Goal: Submit feedback/report problem: Submit feedback/report problem

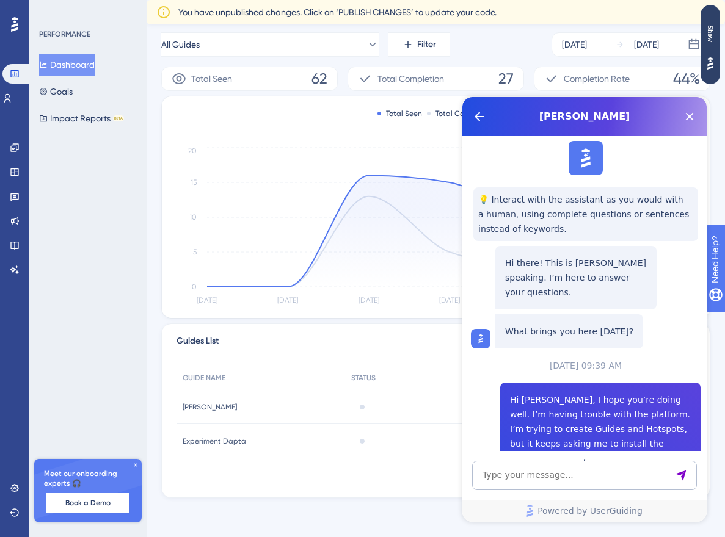
scroll to position [1778, 0]
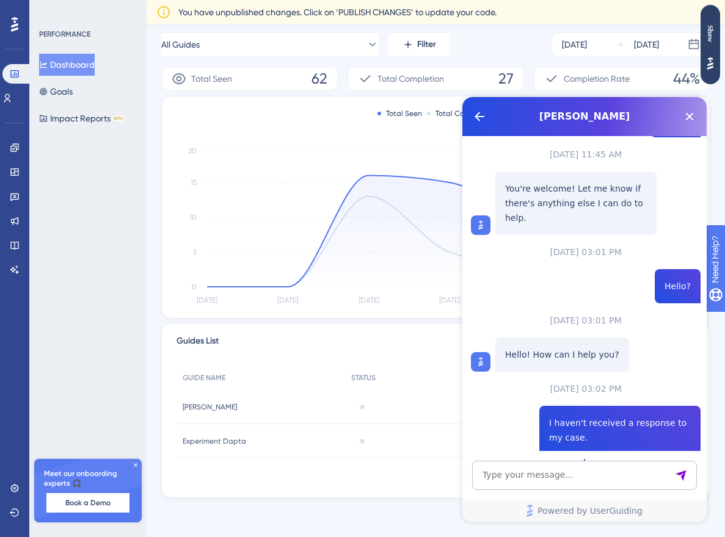
click at [563, 537] on span "Talk to a person" at bounding box center [576, 546] width 68 height 15
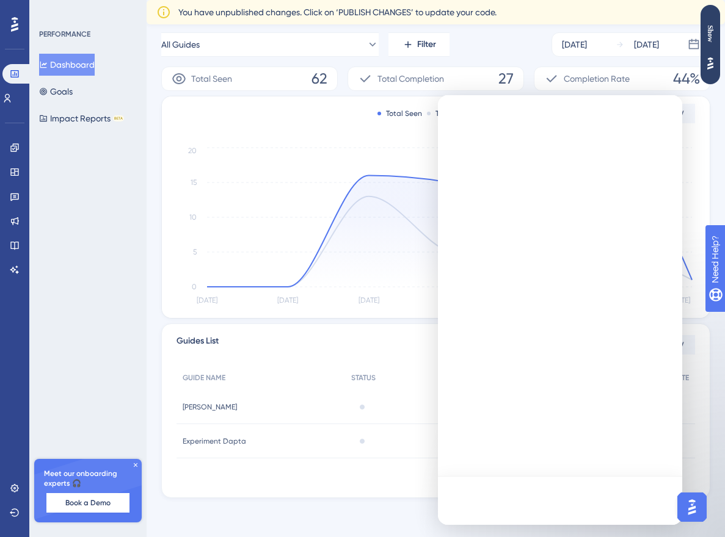
scroll to position [0, 0]
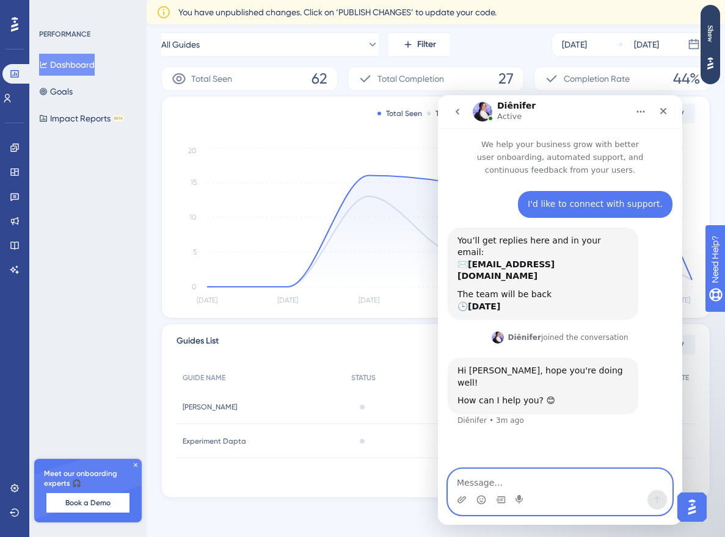
click at [565, 482] on textarea "Message…" at bounding box center [559, 480] width 223 height 21
click at [534, 483] on textarea "Message…" at bounding box center [559, 480] width 223 height 21
paste textarea "Hi Dylan, I hope you’re doing well. I want to report an issue I’m having with t…"
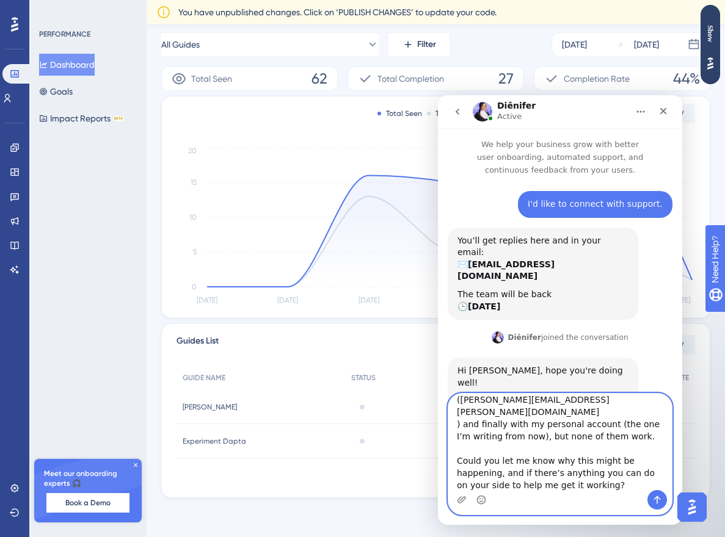
scroll to position [10, 0]
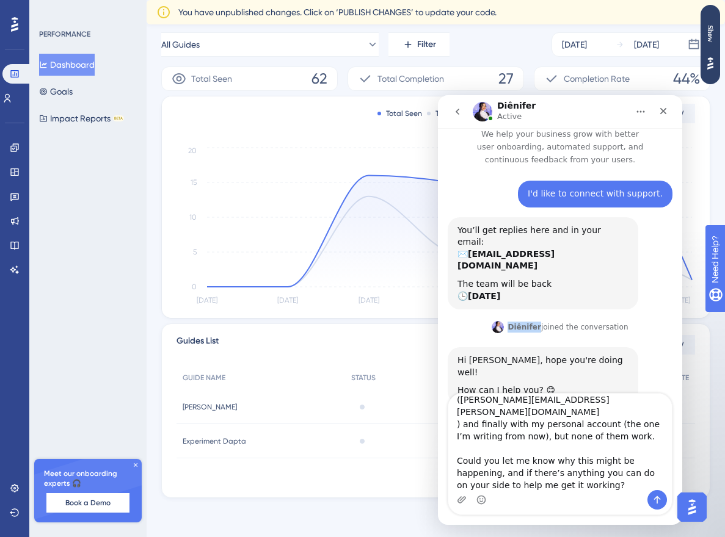
drag, startPoint x: 537, startPoint y: 300, endPoint x: 510, endPoint y: 302, distance: 26.3
click at [510, 323] on b "Diênifer" at bounding box center [524, 327] width 34 height 9
copy b "Diênifer"
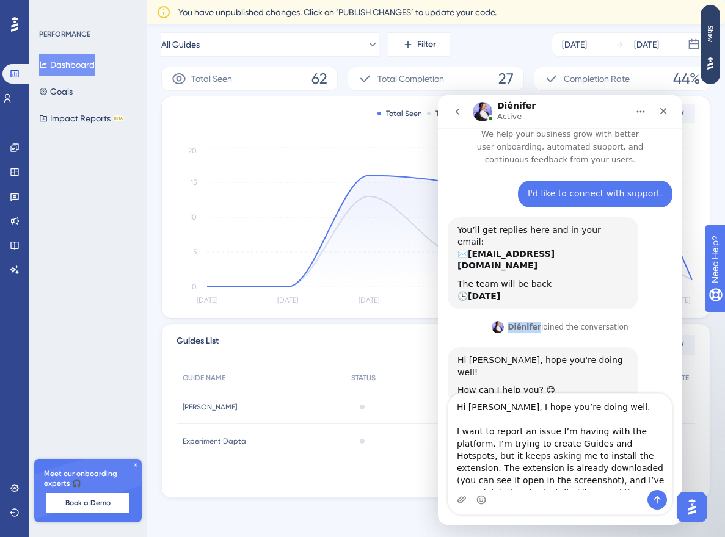
scroll to position [0, 0]
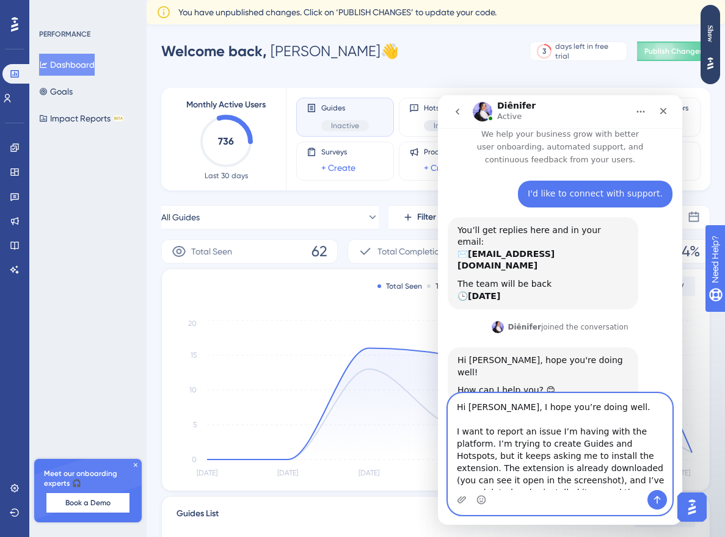
drag, startPoint x: 487, startPoint y: 406, endPoint x: 469, endPoint y: 407, distance: 18.4
click at [469, 407] on textarea "Hi Dylan, I hope you’re doing well. I want to report an issue I’m having with t…" at bounding box center [559, 442] width 223 height 96
paste textarea "iênifer"
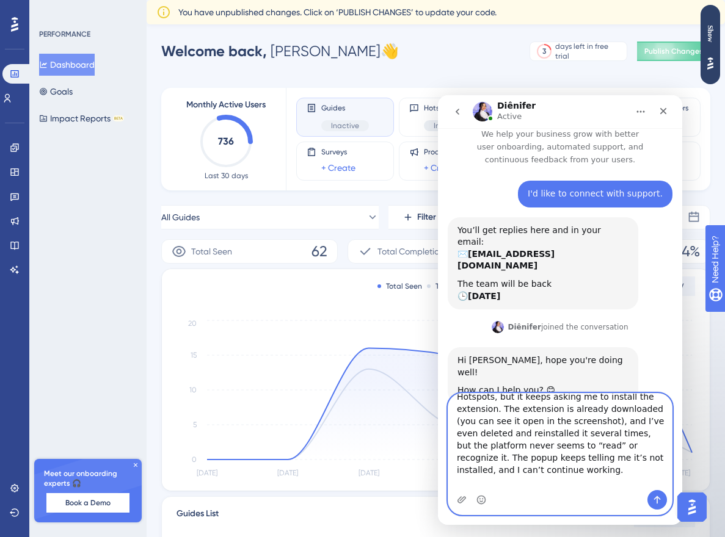
scroll to position [51, 0]
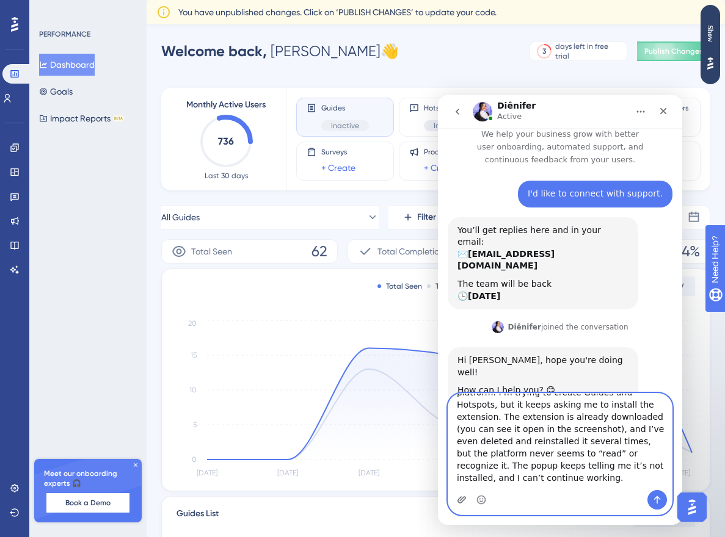
type textarea "Hi Diênifer, I hope you’re doing well. I want to report an issue I’m having wit…"
click at [460, 501] on icon "Upload attachment" at bounding box center [462, 500] width 10 height 10
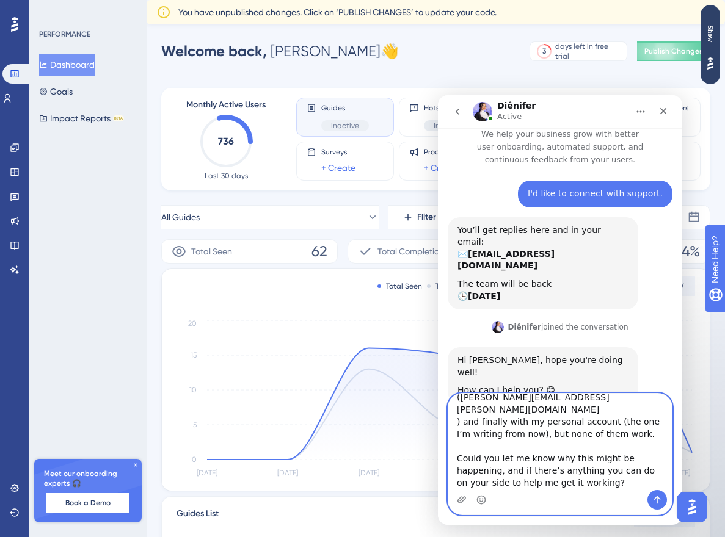
scroll to position [173, 0]
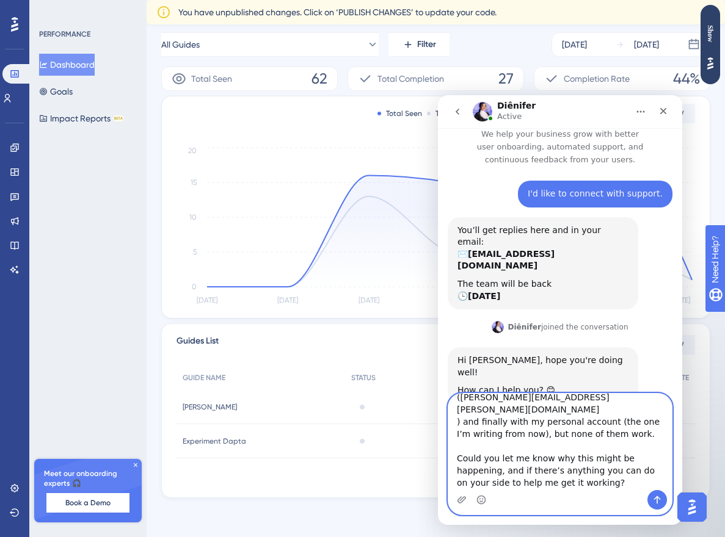
click at [595, 483] on textarea "Hi Diênifer, I hope you’re doing well. I want to report an issue I’m having wit…" at bounding box center [559, 442] width 223 height 96
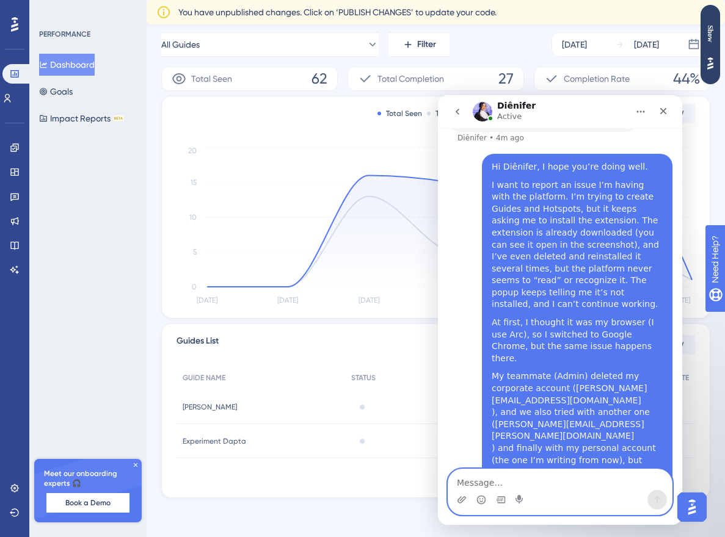
scroll to position [300, 0]
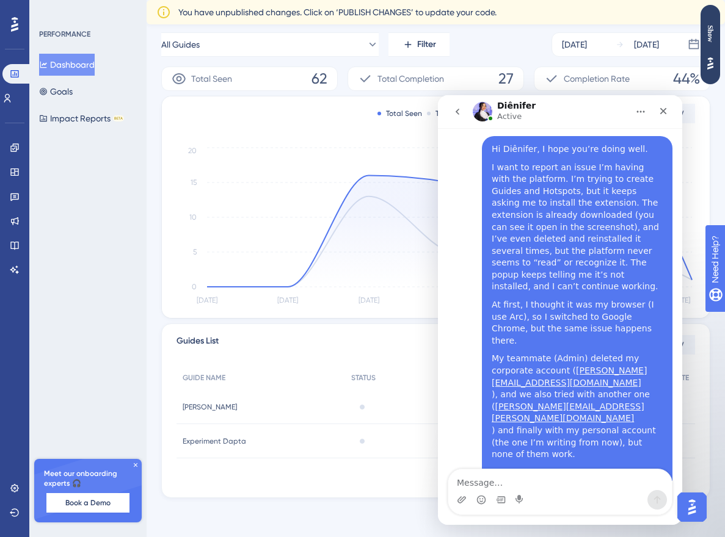
click at [455, 503] on div "Intercom messenger" at bounding box center [559, 500] width 223 height 20
click at [459, 498] on icon "Upload attachment" at bounding box center [461, 499] width 9 height 7
click at [463, 502] on icon "Upload attachment" at bounding box center [462, 500] width 10 height 10
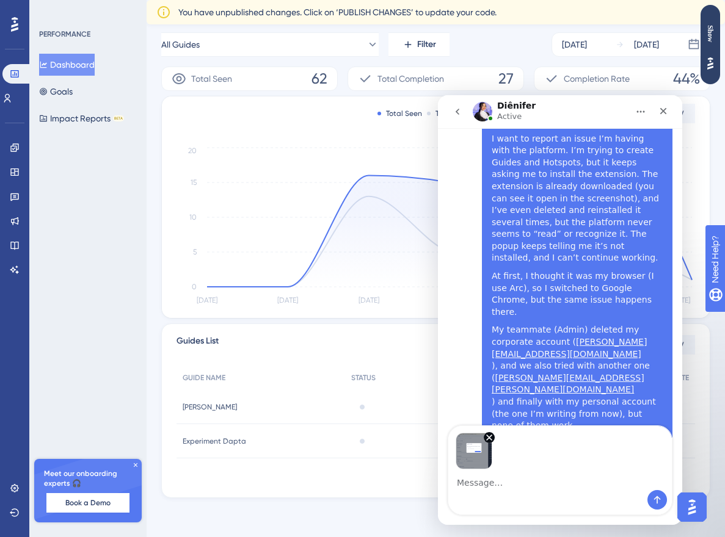
scroll to position [344, 0]
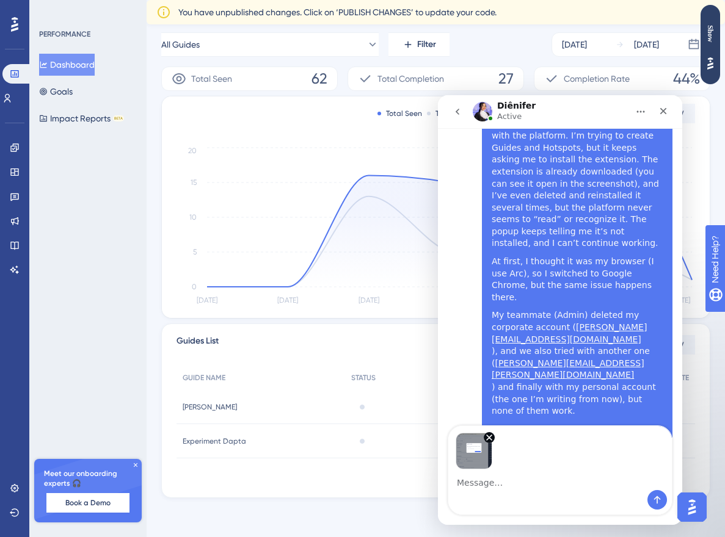
click at [647, 497] on div "Intercom messenger" at bounding box center [657, 500] width 20 height 20
click at [657, 497] on icon "Send a message…" at bounding box center [657, 500] width 7 height 8
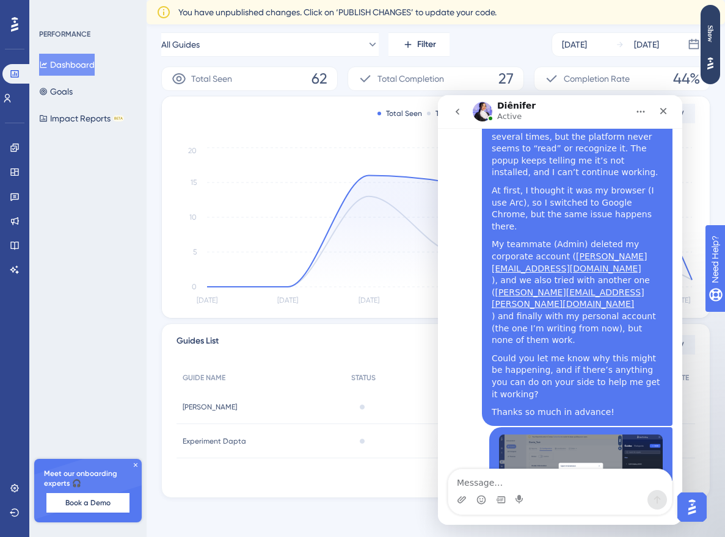
scroll to position [419, 0]
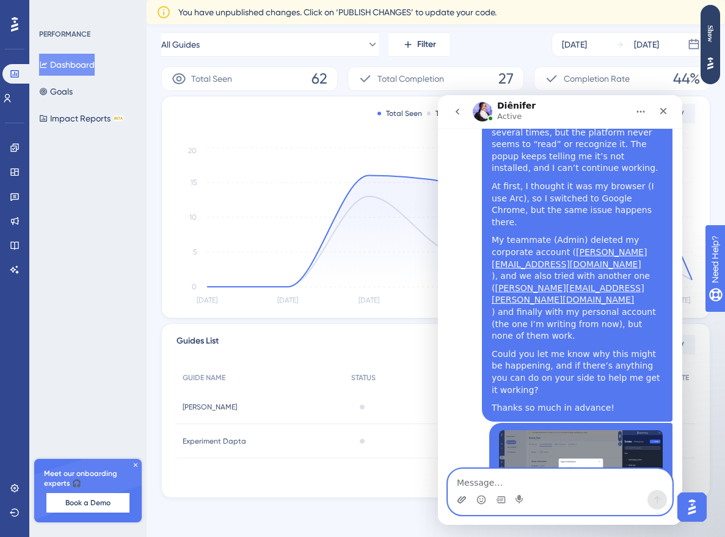
click at [465, 502] on icon "Upload attachment" at bounding box center [462, 500] width 10 height 10
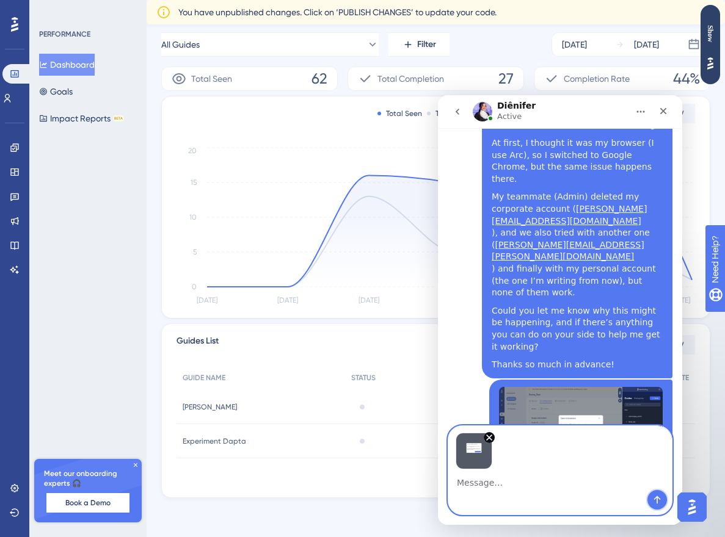
click at [662, 502] on button "Send a message…" at bounding box center [657, 500] width 20 height 20
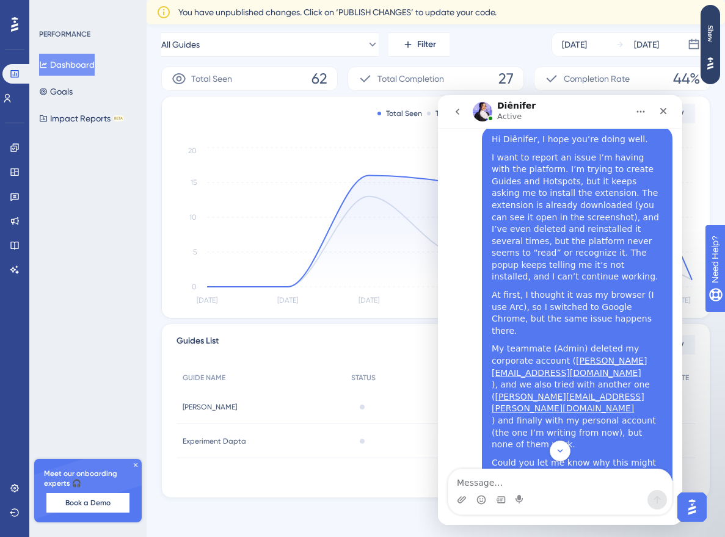
scroll to position [537, 0]
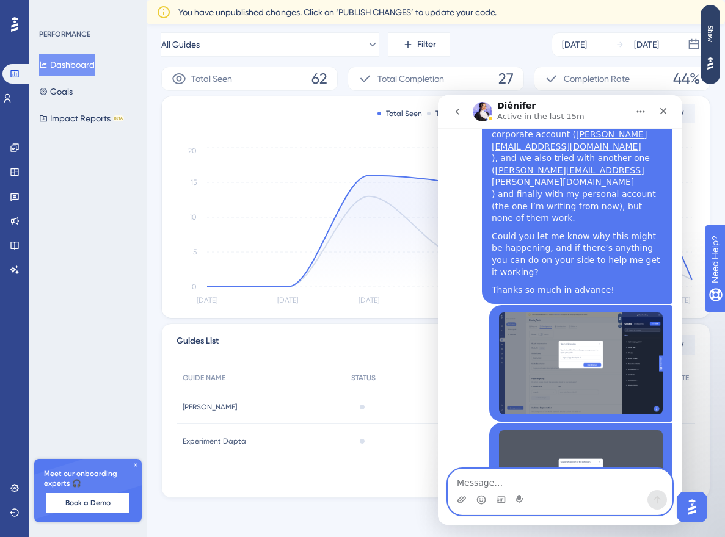
click at [554, 488] on textarea "Message…" at bounding box center [559, 480] width 223 height 21
paste textarea "Additionally, I reviewed all the documentation the bot suggested, but everythin…"
type textarea "Additionally, I reviewed all the documentation the bot suggested, but everythin…"
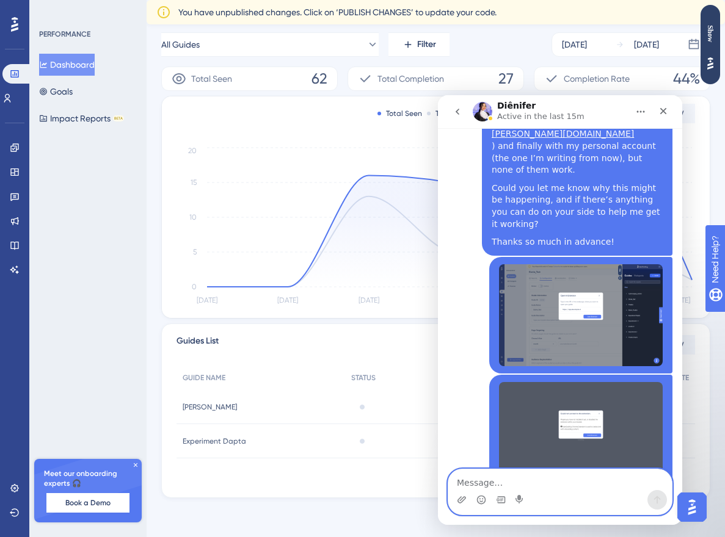
scroll to position [589, 0]
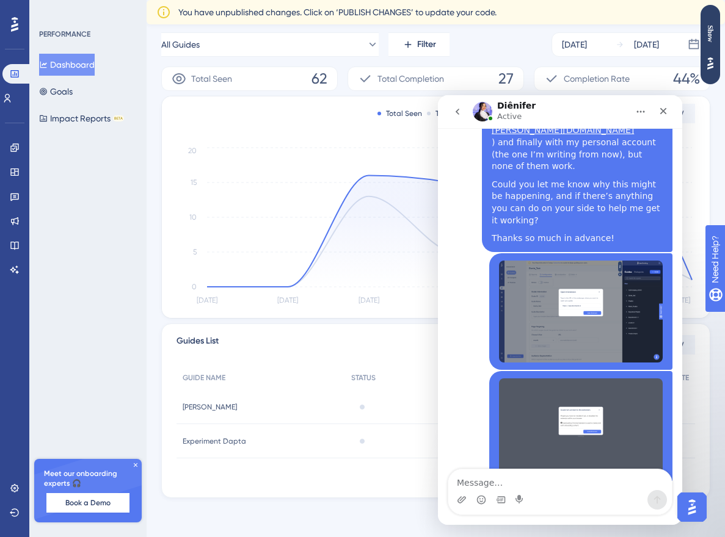
click at [694, 509] on img "Open AI Assistant Launcher" at bounding box center [692, 507] width 22 height 22
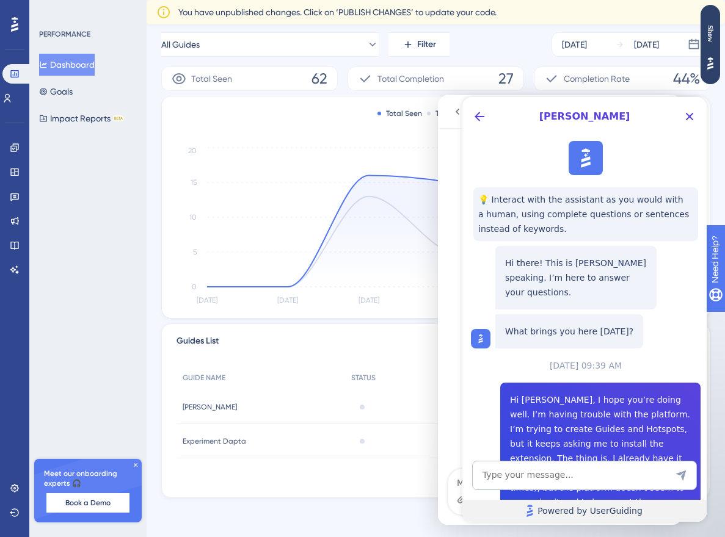
scroll to position [0, 0]
click at [686, 114] on icon "Close Button" at bounding box center [690, 117] width 8 height 8
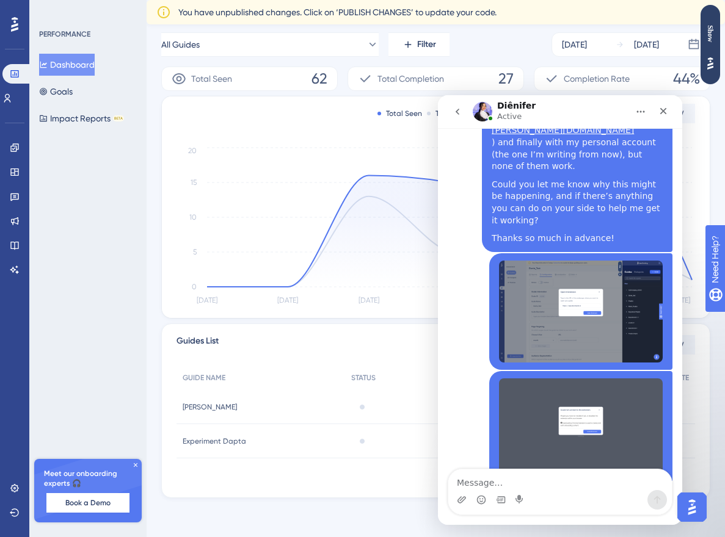
click at [468, 111] on button "go back" at bounding box center [457, 111] width 23 height 23
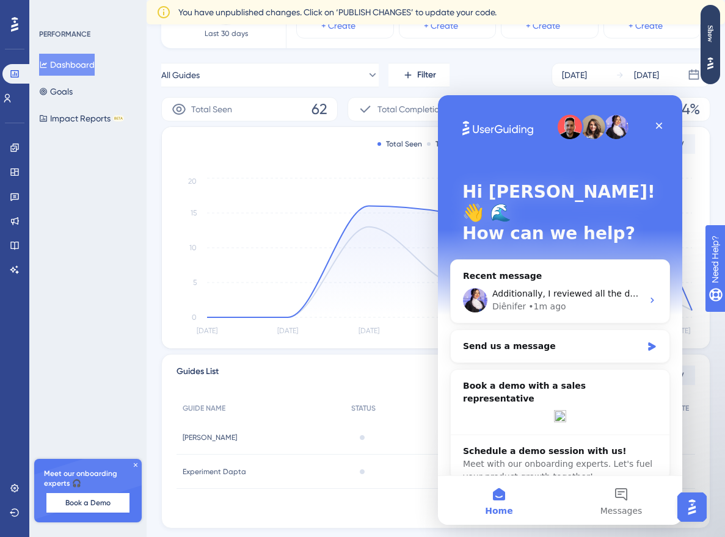
scroll to position [173, 0]
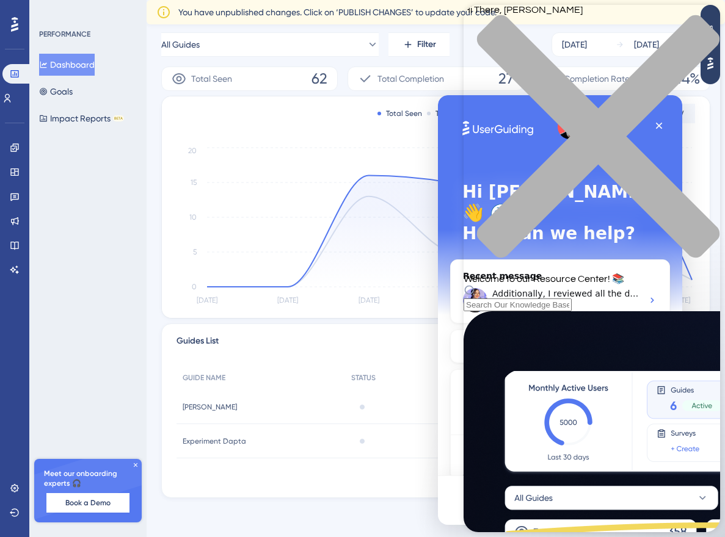
click at [706, 21] on div "close resource center" at bounding box center [591, 144] width 256 height 258
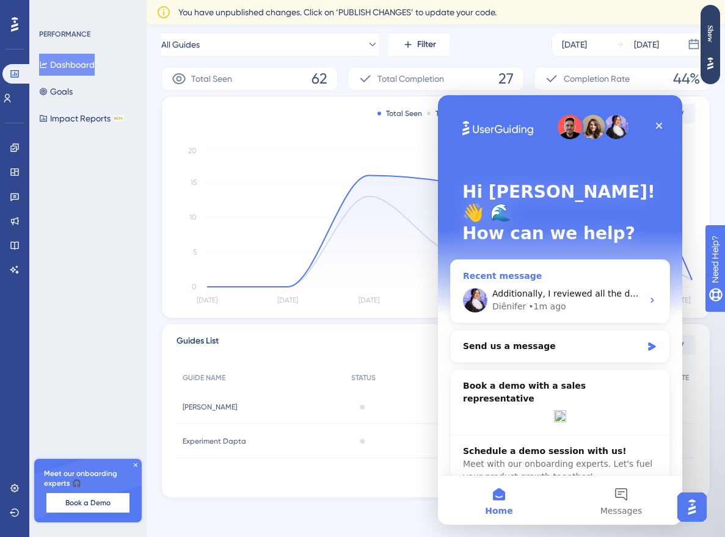
click at [590, 270] on div "Recent message" at bounding box center [560, 276] width 194 height 13
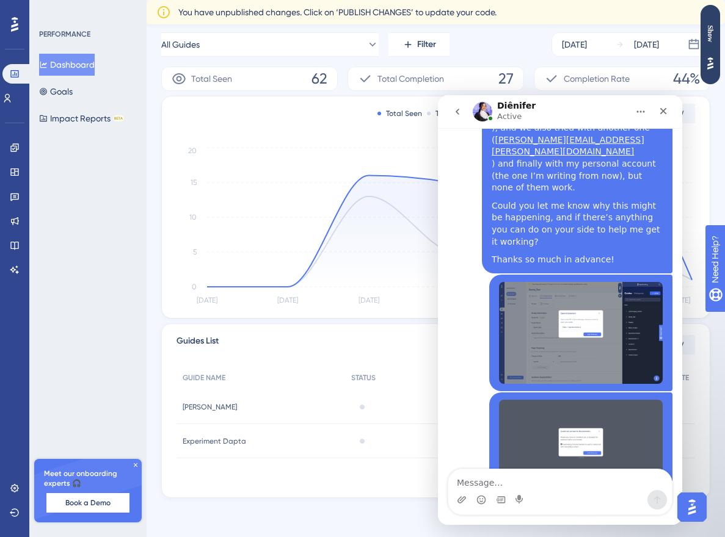
scroll to position [589, 0]
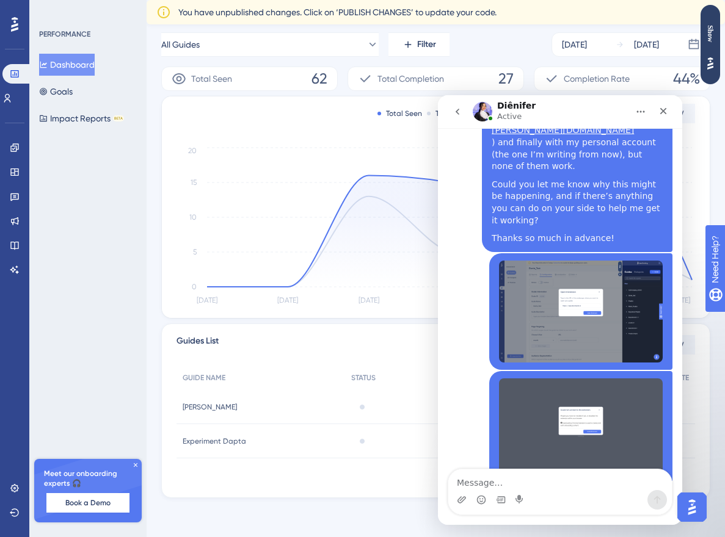
click at [646, 115] on button "Home" at bounding box center [640, 111] width 23 height 23
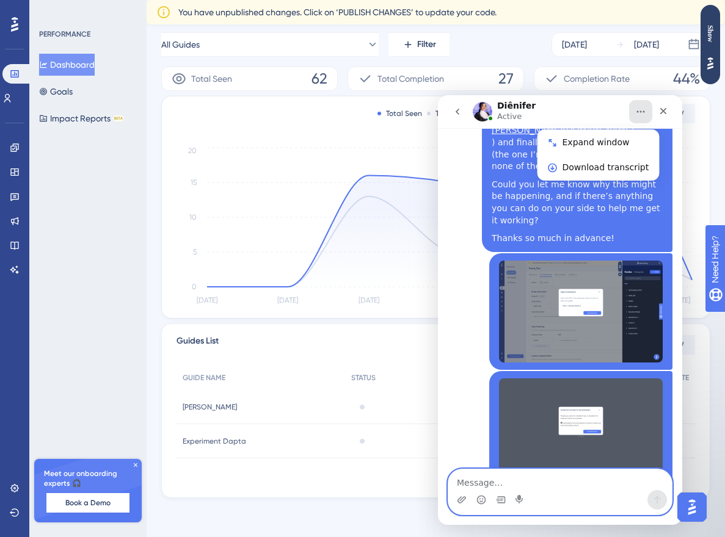
click at [553, 487] on textarea "Message…" at bounding box center [559, 480] width 223 height 21
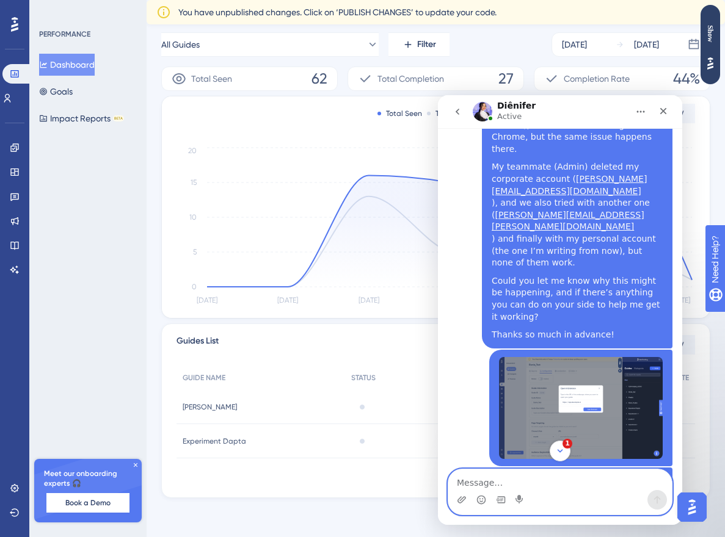
scroll to position [669, 0]
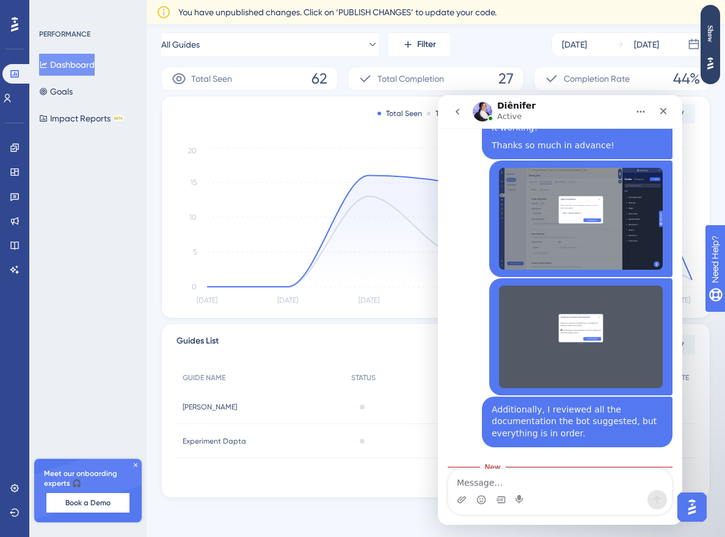
drag, startPoint x: 458, startPoint y: 406, endPoint x: 542, endPoint y: 430, distance: 87.7
click at [542, 485] on div "Please check if the code is installed on your website. You can see more details…" at bounding box center [542, 503] width 171 height 36
click at [486, 509] on link "here" at bounding box center [496, 514] width 20 height 10
click at [534, 487] on textarea "Message…" at bounding box center [559, 480] width 223 height 21
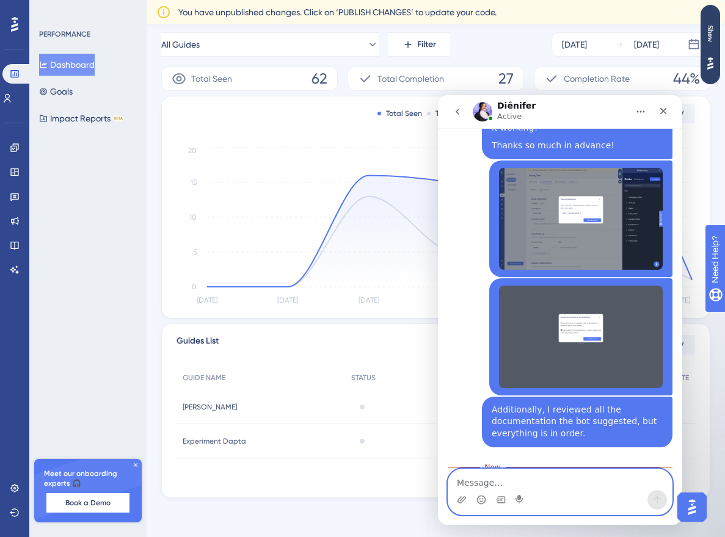
paste textarea "Yes, it is installed. This documentation was sent to me by the bot."
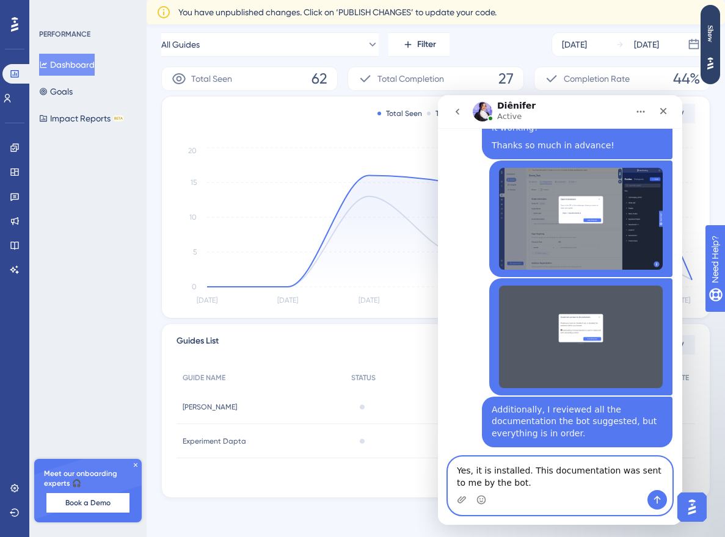
scroll to position [681, 0]
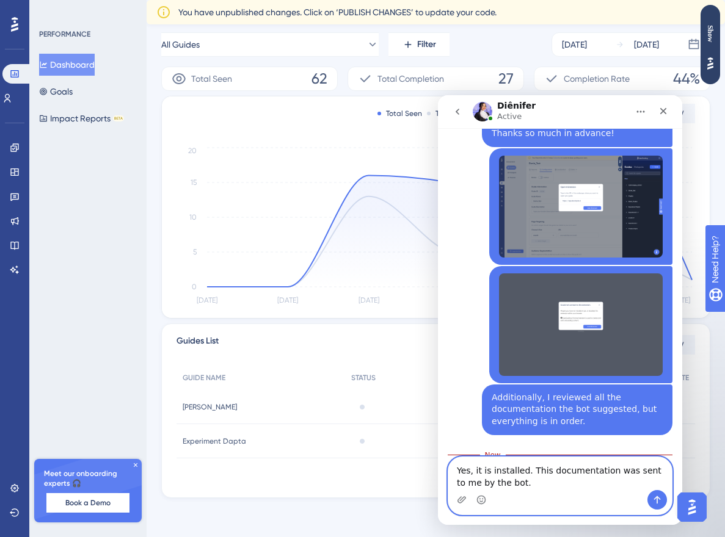
type textarea "Yes, it is installed. This documentation was sent to me by the bot."
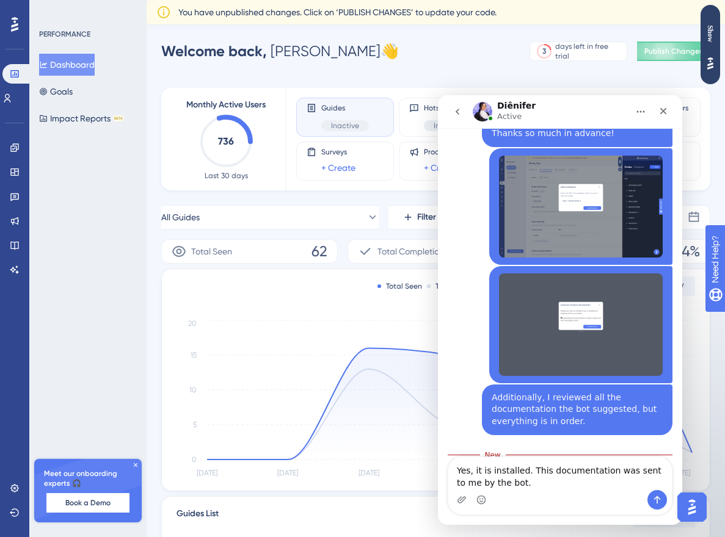
scroll to position [725, 0]
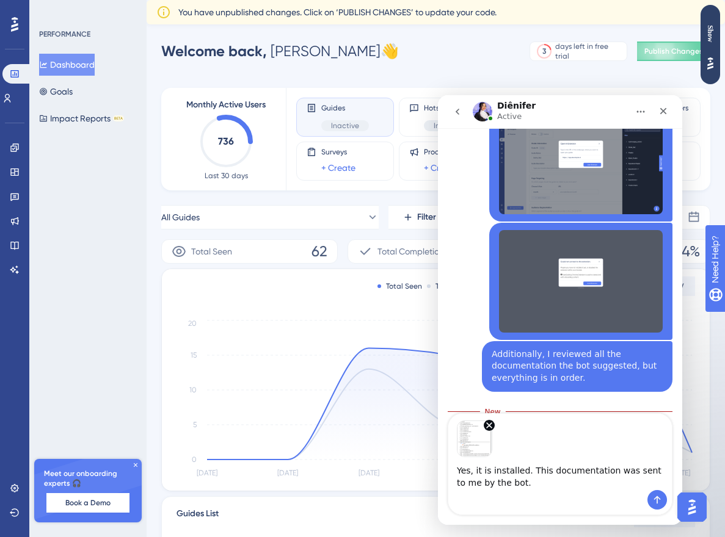
click at [535, 486] on textarea "Yes, it is installed. This documentation was sent to me by the bot." at bounding box center [559, 473] width 223 height 33
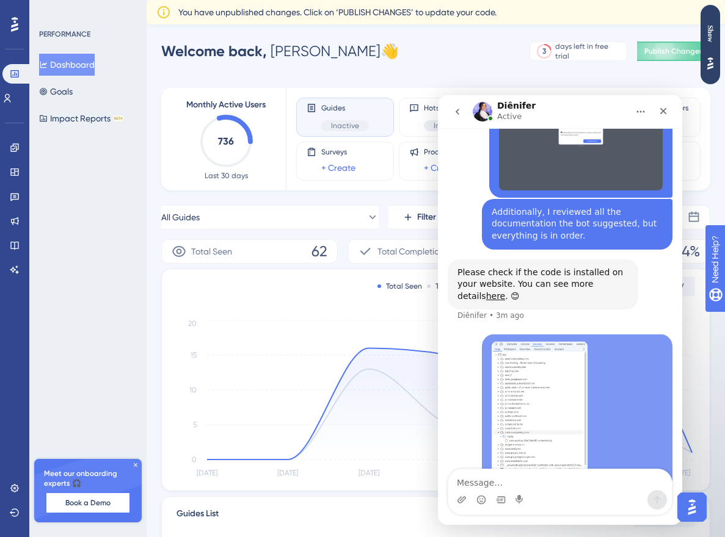
scroll to position [867, 0]
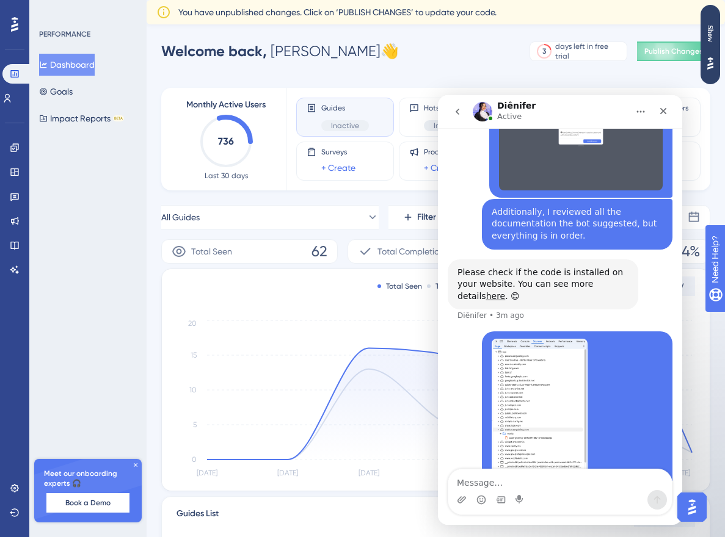
click at [535, 339] on img "Daniela says…" at bounding box center [540, 421] width 96 height 164
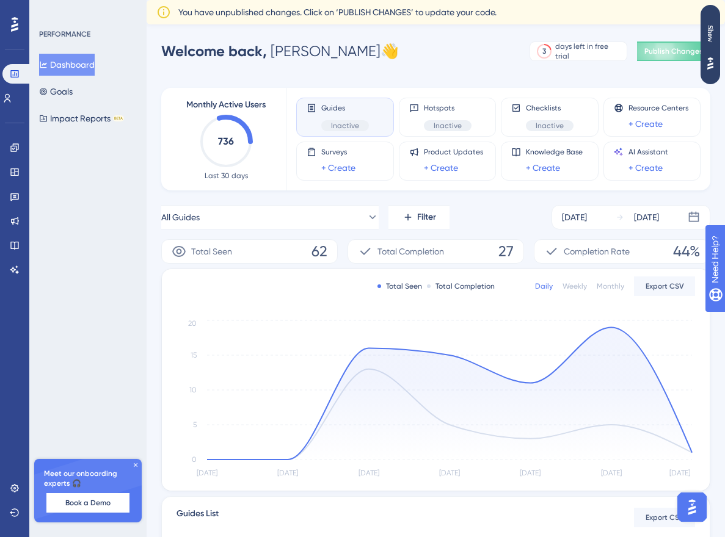
click at [696, 506] on img "Open AI Assistant Launcher" at bounding box center [692, 507] width 22 height 22
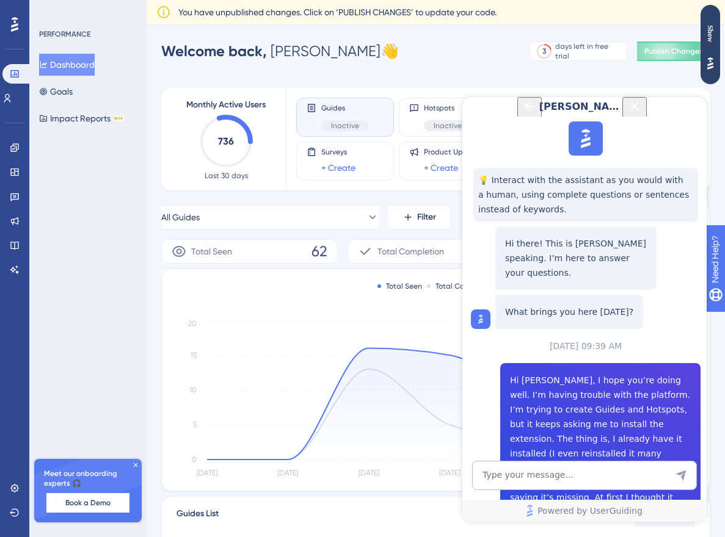
scroll to position [1778, 0]
click at [522, 114] on icon "Back Button" at bounding box center [529, 106] width 15 height 15
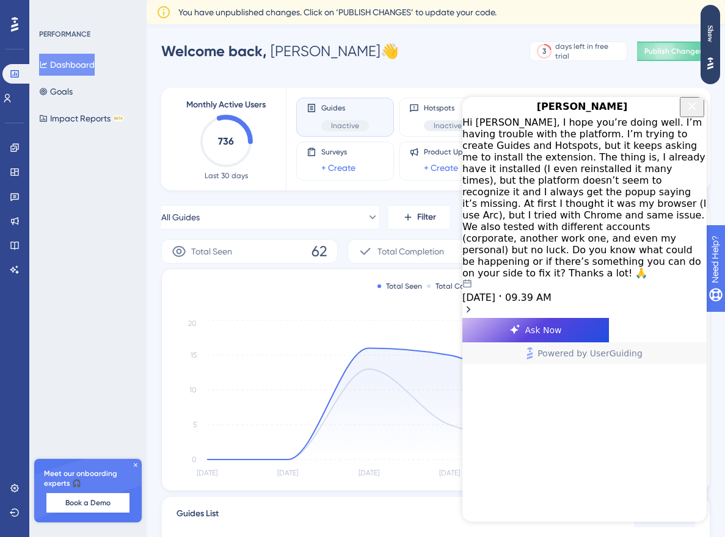
click at [642, 178] on div "Hi Dylan, I hope you’re doing well. I’m having trouble with the platform. I’m t…" at bounding box center [584, 217] width 244 height 201
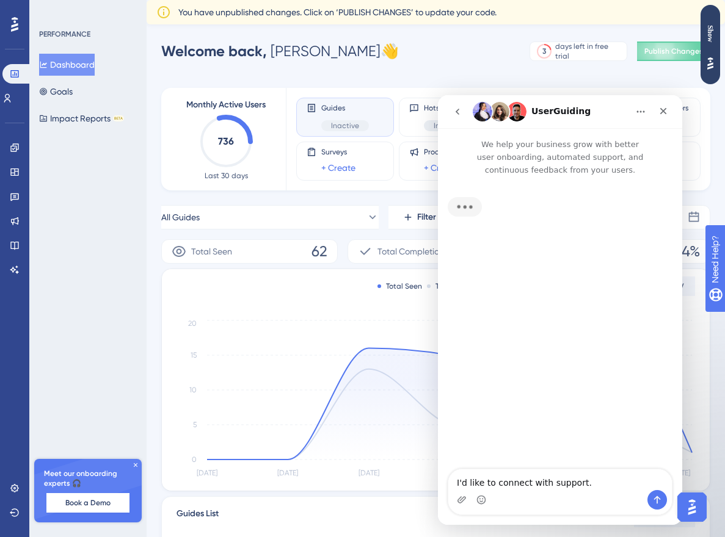
scroll to position [0, 0]
click at [461, 110] on icon "go back" at bounding box center [457, 112] width 10 height 10
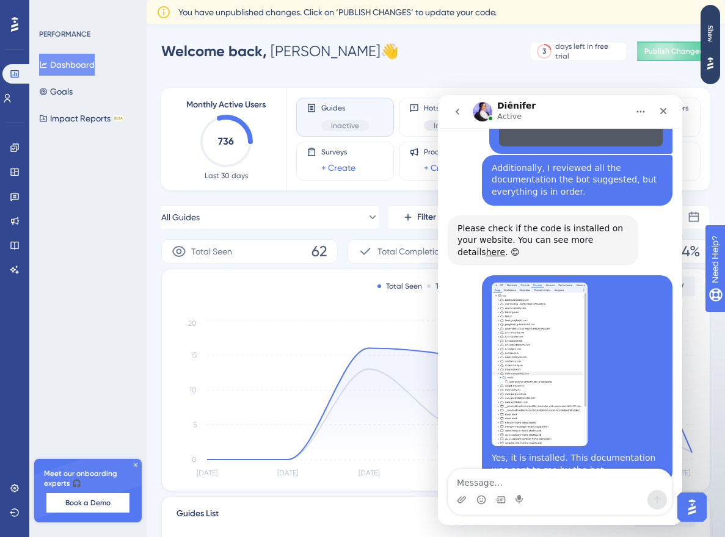
scroll to position [959, 0]
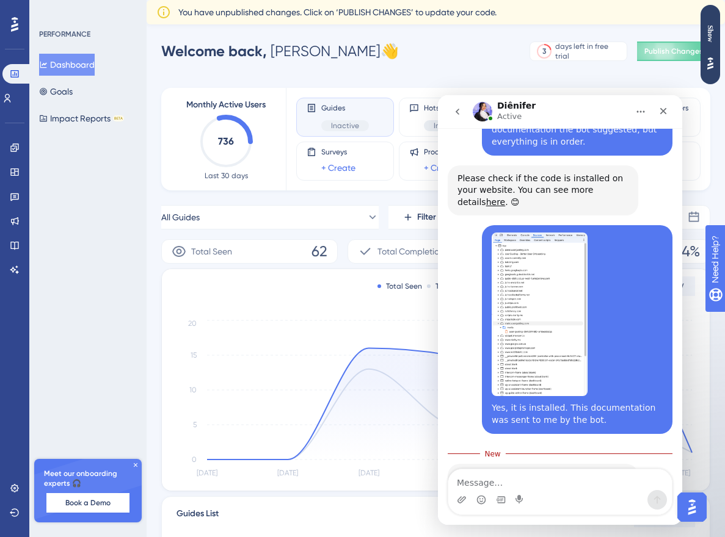
drag, startPoint x: 459, startPoint y: 393, endPoint x: 510, endPoint y: 432, distance: 64.1
click at [510, 471] on div "Ok, thanks for checking! In this case, please reinstall your extension, as it s…" at bounding box center [542, 495] width 171 height 48
copy div "Ok, thanks for checking! In this case, please reinstall your extension, as it s…"
drag, startPoint x: 717, startPoint y: 34, endPoint x: 910, endPoint y: 40, distance: 192.4
click at [717, 34] on div "Show" at bounding box center [710, 33] width 20 height 17
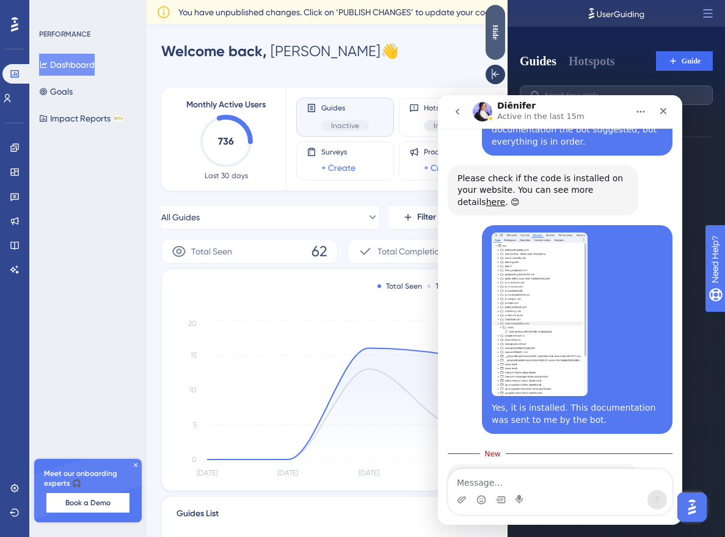
click at [502, 26] on div "Hide" at bounding box center [495, 31] width 20 height 15
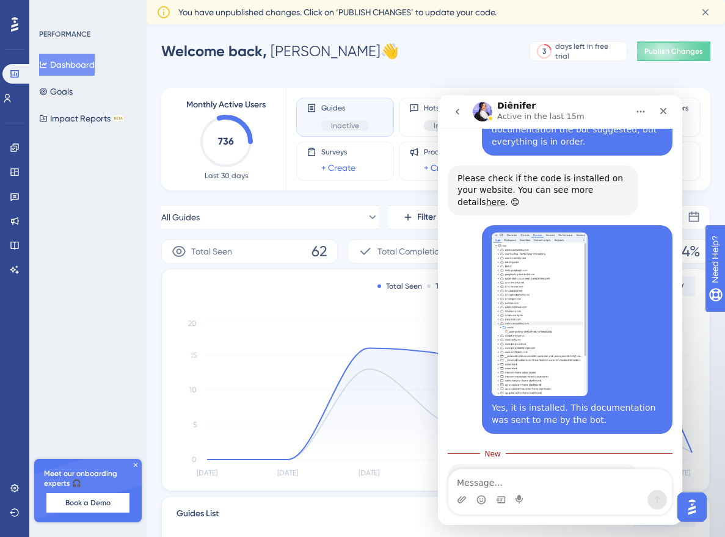
click at [524, 485] on textarea "Message…" at bounding box center [559, 480] width 223 height 21
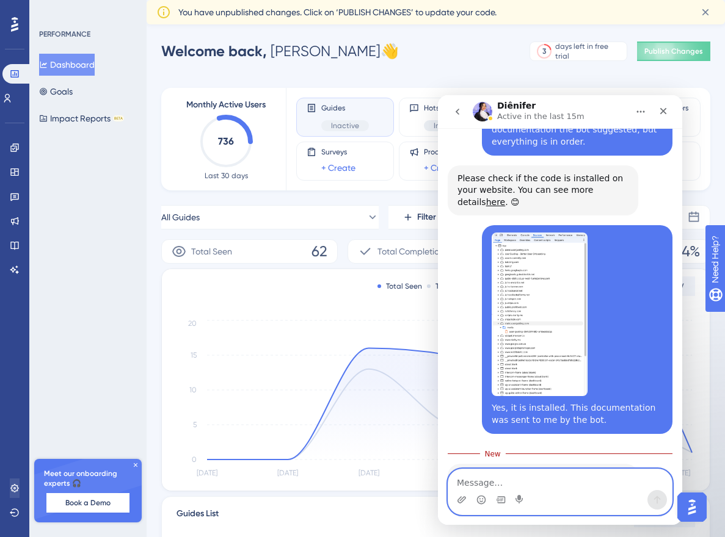
click at [528, 483] on textarea "Message…" at bounding box center [559, 480] width 223 height 21
paste textarea "It doesn’t let me open any editing page and launch the extension there. I alway…"
type textarea "It doesn’t let me open any editing page and launch the extension there. I alway…"
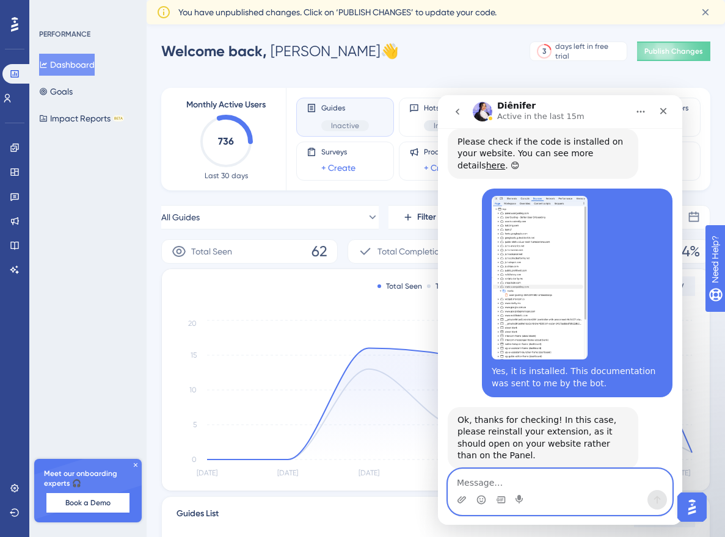
scroll to position [1023, 0]
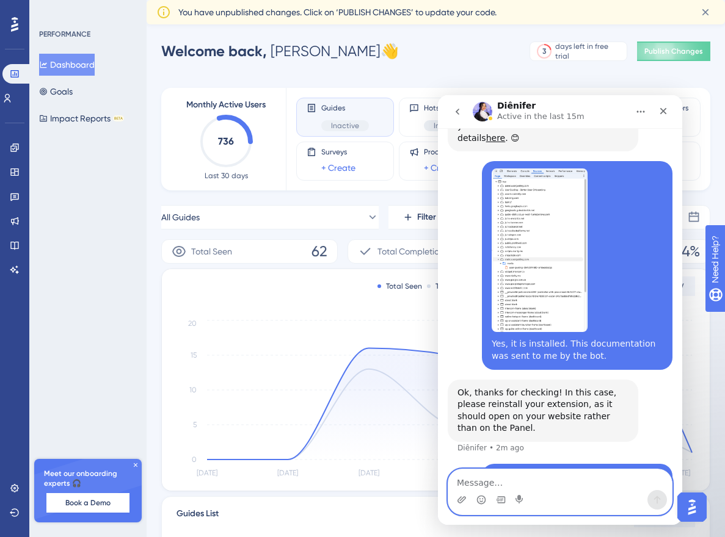
drag, startPoint x: 440, startPoint y: 436, endPoint x: 512, endPoint y: 476, distance: 81.7
click at [512, 476] on textarea "Message…" at bounding box center [559, 480] width 223 height 21
click at [509, 481] on textarea "Message…" at bounding box center [559, 480] width 223 height 21
paste textarea "However, give me a moment and I’ll try deleting it and installing it again."
type textarea "However, give me a moment and I’ll try deleting it and installing it again."
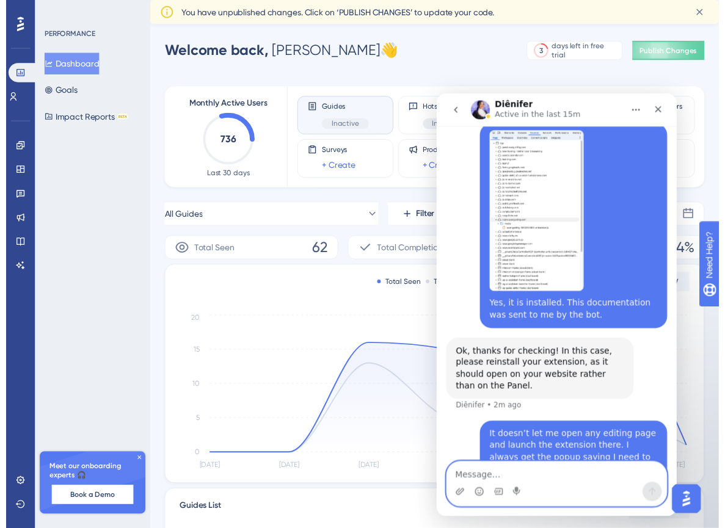
scroll to position [1064, 0]
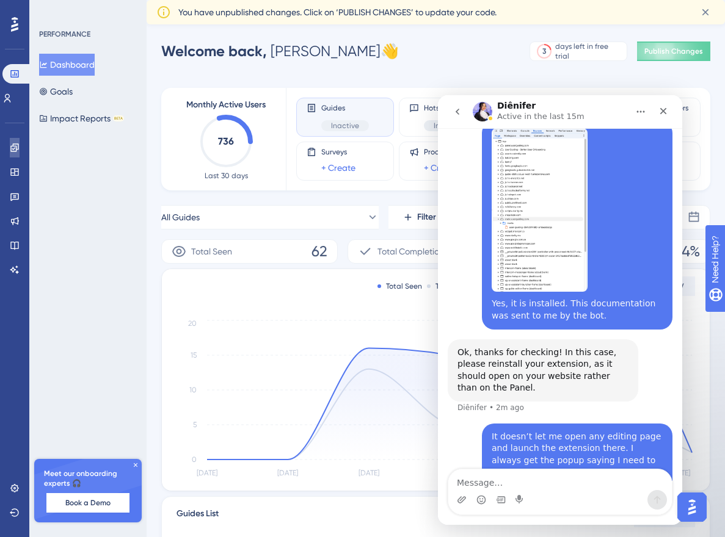
click at [15, 150] on icon at bounding box center [15, 148] width 10 height 10
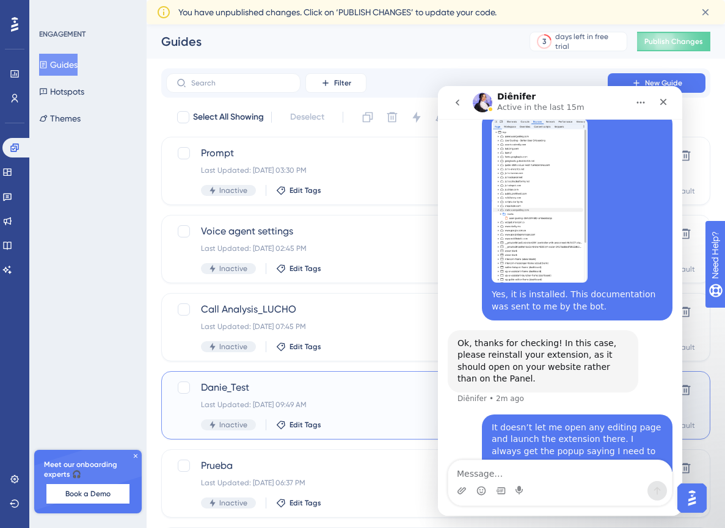
click at [326, 396] on div "Danie_Test Last Updated: Sep 26 2025, 09:49 AM Inactive Edit Tags" at bounding box center [387, 405] width 372 height 50
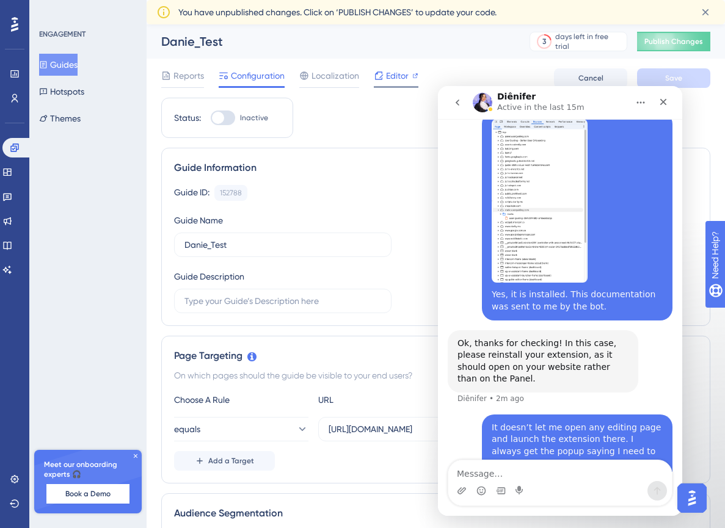
click at [386, 78] on span "Editor" at bounding box center [397, 75] width 23 height 15
click at [393, 77] on span "Editor" at bounding box center [397, 75] width 23 height 15
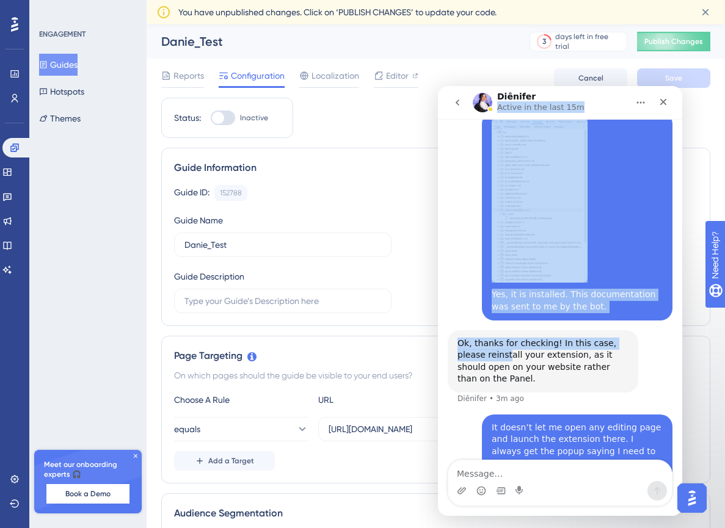
drag, startPoint x: 579, startPoint y: 100, endPoint x: 534, endPoint y: 234, distance: 141.3
click at [507, 266] on div "Diênifer Active in the last 15m We help your business grow with better user onb…" at bounding box center [560, 301] width 244 height 430
click at [597, 92] on div "Diênifer Active in the last 15m" at bounding box center [550, 102] width 155 height 21
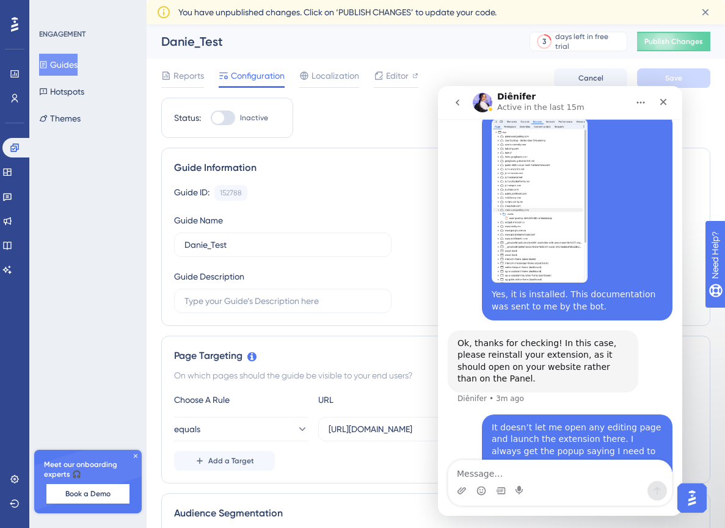
click at [650, 100] on button "Home" at bounding box center [640, 102] width 23 height 23
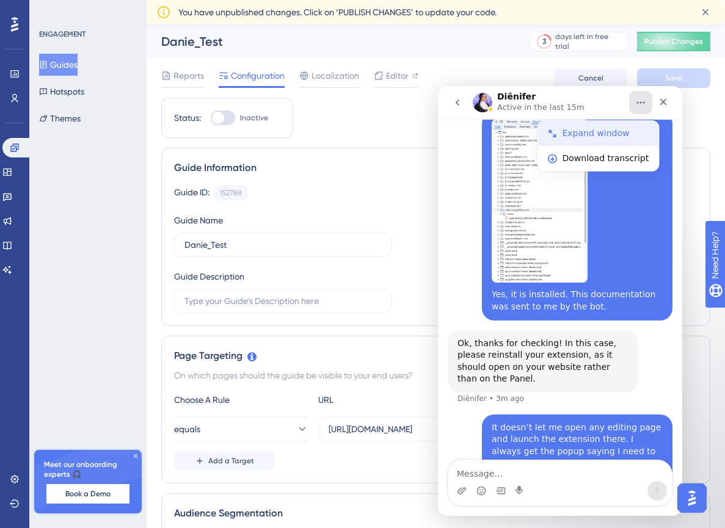
click at [622, 134] on div "Expand window" at bounding box center [605, 133] width 87 height 13
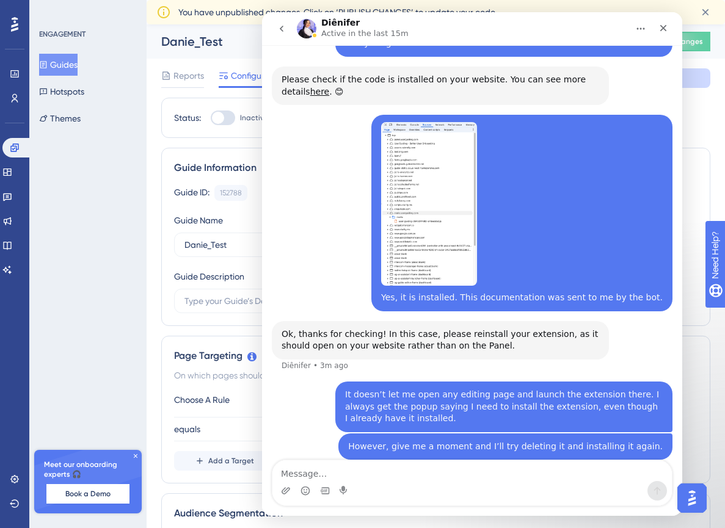
scroll to position [761, 0]
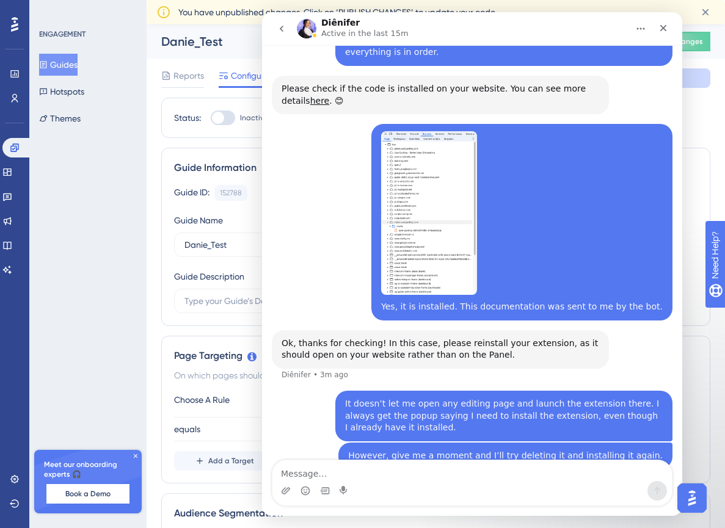
click at [638, 27] on icon "Home" at bounding box center [641, 29] width 10 height 10
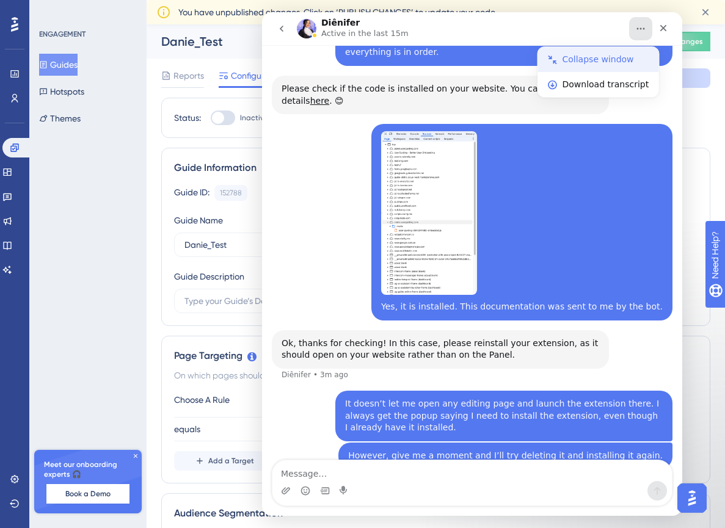
click at [634, 63] on div "Collapse window" at bounding box center [605, 59] width 87 height 13
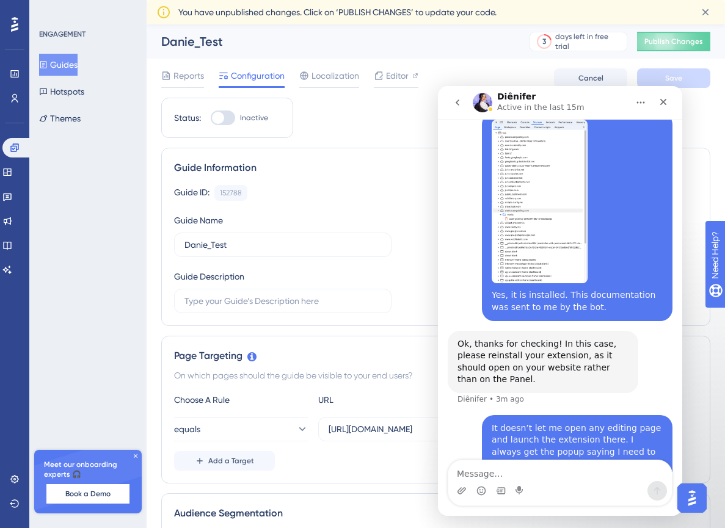
scroll to position [1064, 0]
click at [486, 54] on div "Danie_Test 3 days left in free trial Click to see upgrade options Publish Chang…" at bounding box center [436, 41] width 578 height 34
click at [454, 14] on span "You have unpublished changes. Click on ‘PUBLISH CHANGES’ to update your code." at bounding box center [337, 12] width 318 height 15
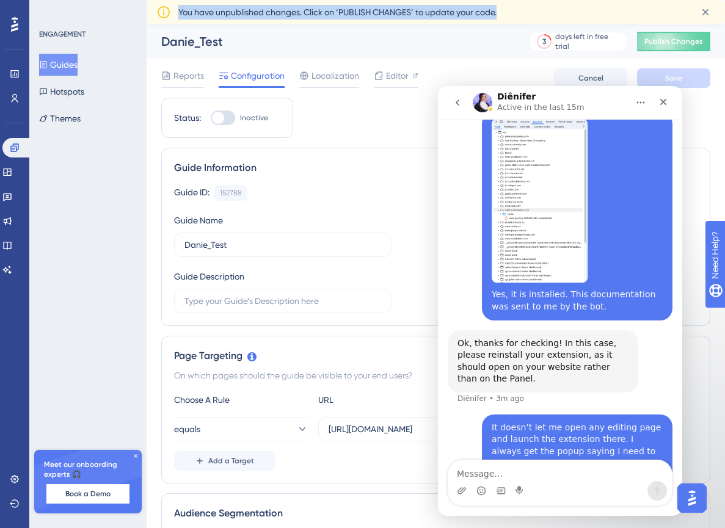
drag, startPoint x: 178, startPoint y: 10, endPoint x: 550, endPoint y: 11, distance: 371.8
click at [550, 11] on div "You have unpublished changes. Click on ‘PUBLISH CHANGES’ to update your code." at bounding box center [433, 12] width 510 height 15
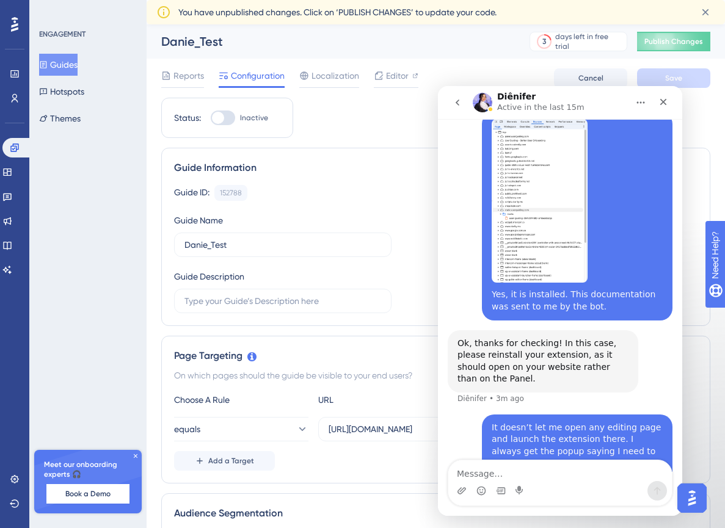
click at [430, 45] on div "Danie_Test" at bounding box center [330, 41] width 338 height 17
click at [401, 77] on span "Editor" at bounding box center [397, 75] width 23 height 15
click at [369, 77] on div "Reports Configuration Localization Editor" at bounding box center [289, 78] width 257 height 20
click at [396, 77] on span "Editor" at bounding box center [397, 75] width 23 height 15
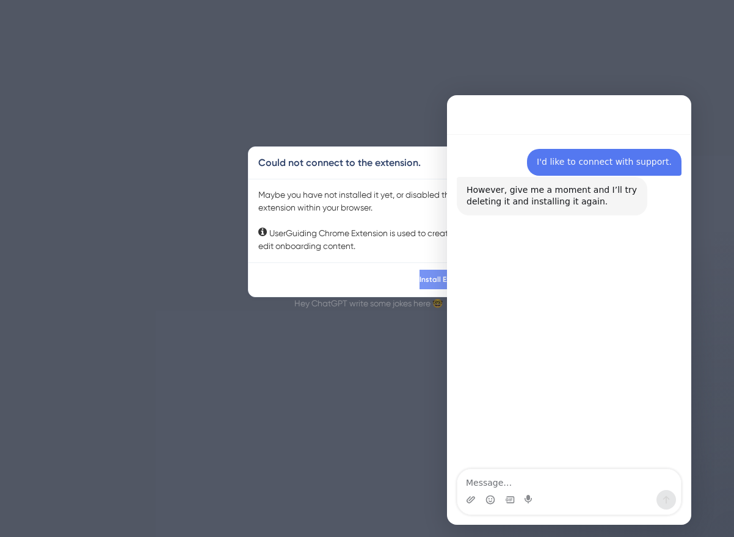
click at [419, 278] on span "Install Extension" at bounding box center [447, 280] width 56 height 10
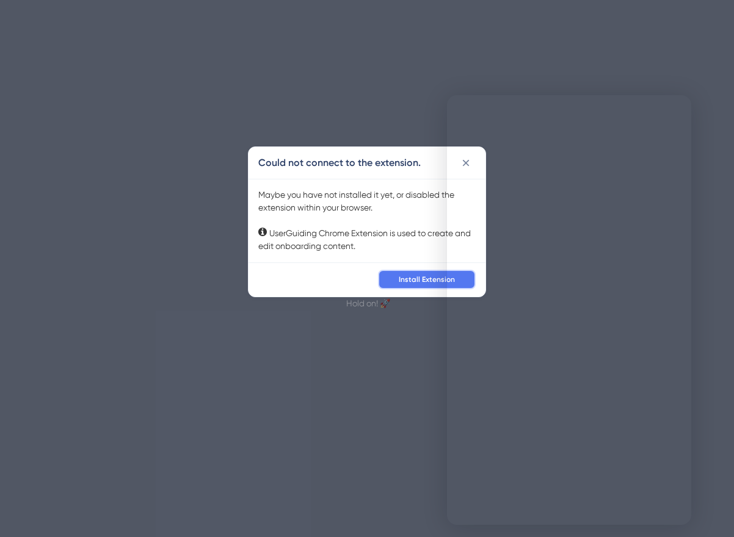
click at [422, 281] on span "Install Extension" at bounding box center [427, 280] width 56 height 10
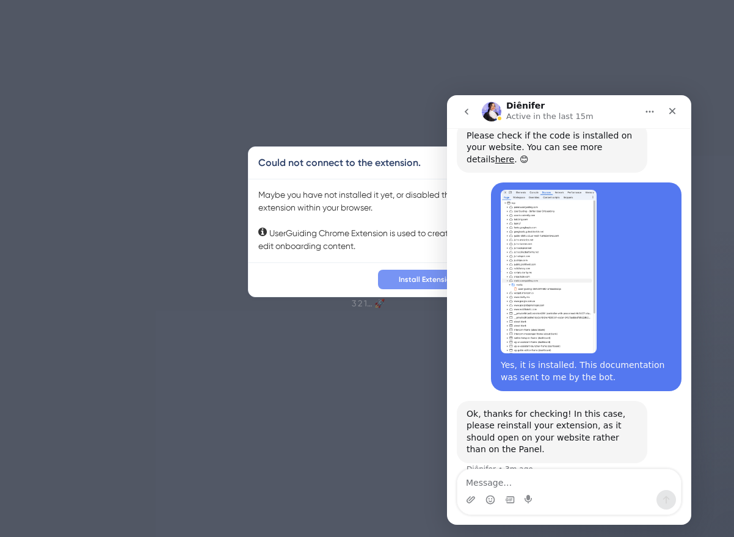
scroll to position [1064, 0]
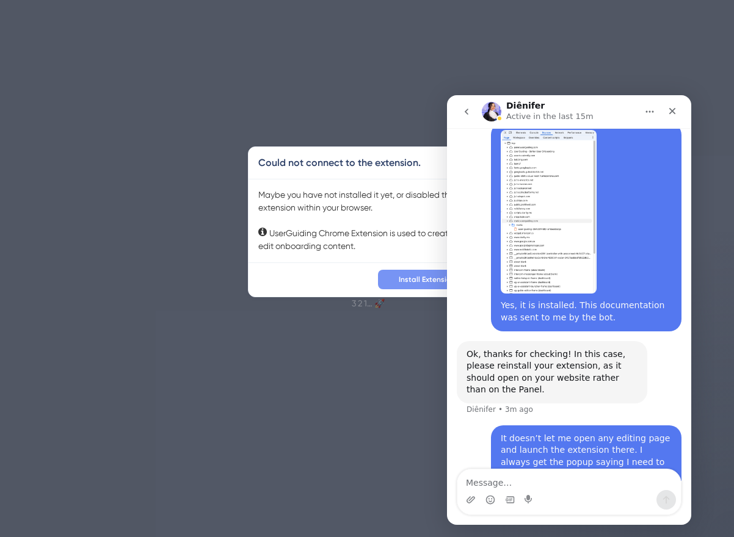
click at [407, 275] on span "Install Extension" at bounding box center [427, 280] width 56 height 10
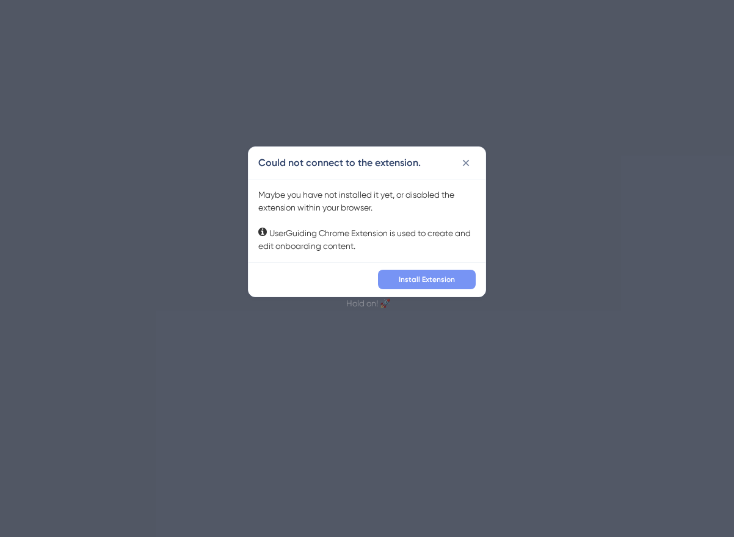
click at [431, 278] on span "Install Extension" at bounding box center [427, 280] width 56 height 10
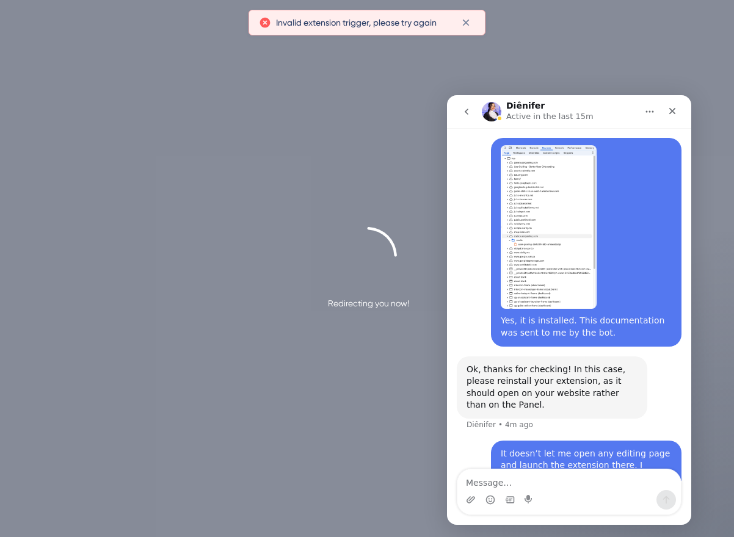
scroll to position [1064, 0]
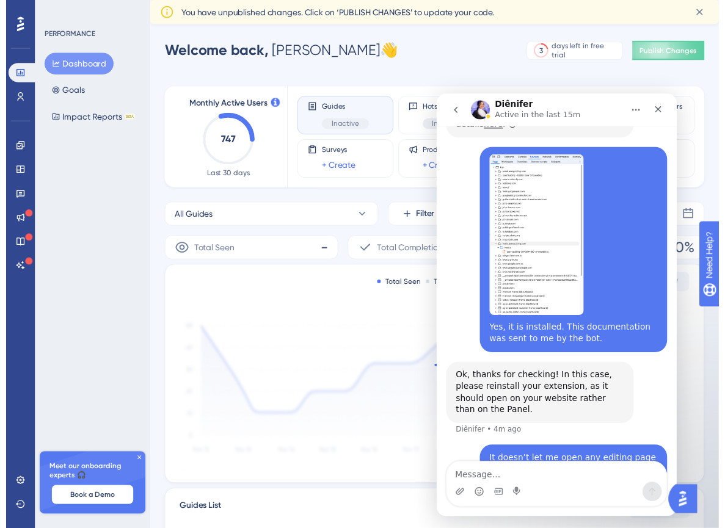
scroll to position [1064, 0]
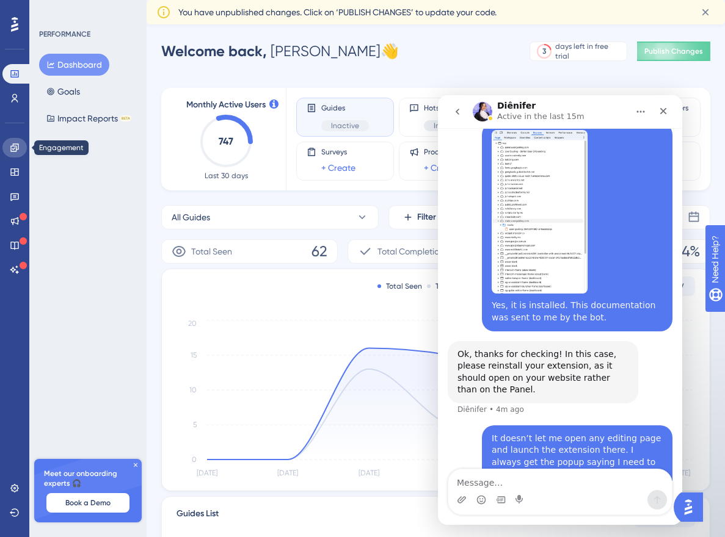
click at [18, 150] on icon at bounding box center [15, 148] width 10 height 10
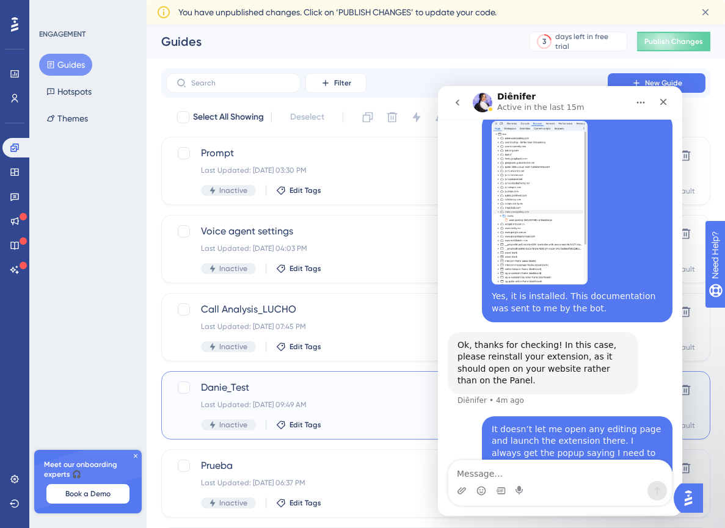
click at [308, 389] on span "Danie_Test" at bounding box center [387, 387] width 372 height 15
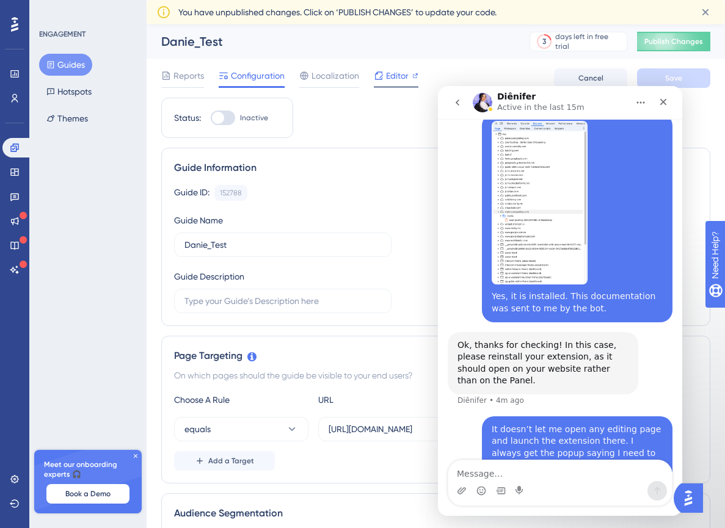
click at [391, 72] on span "Editor" at bounding box center [397, 75] width 23 height 15
click at [388, 82] on span "Editor" at bounding box center [397, 75] width 23 height 15
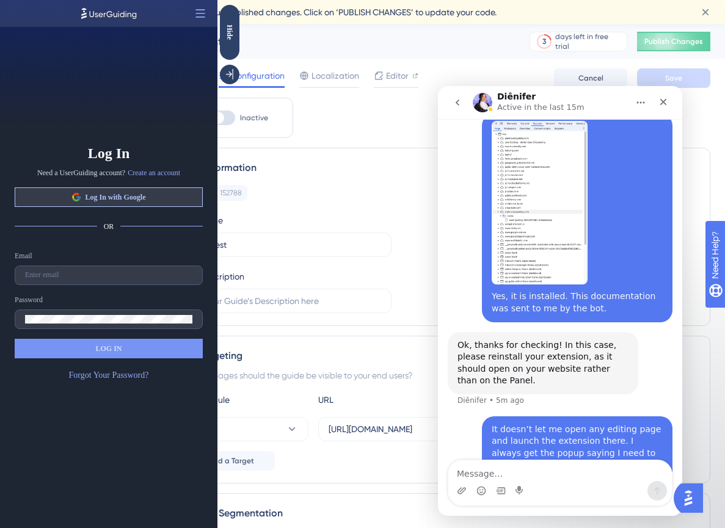
click at [130, 203] on button "Log In with Google" at bounding box center [109, 197] width 188 height 20
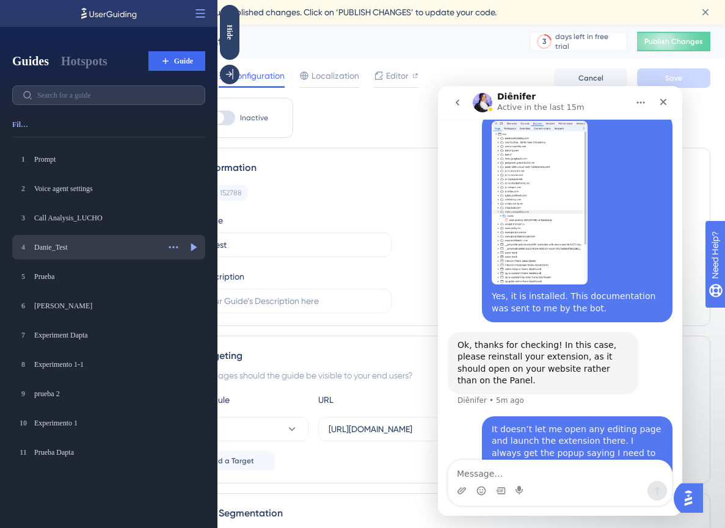
click at [70, 252] on div "Danie_Test" at bounding box center [96, 247] width 125 height 10
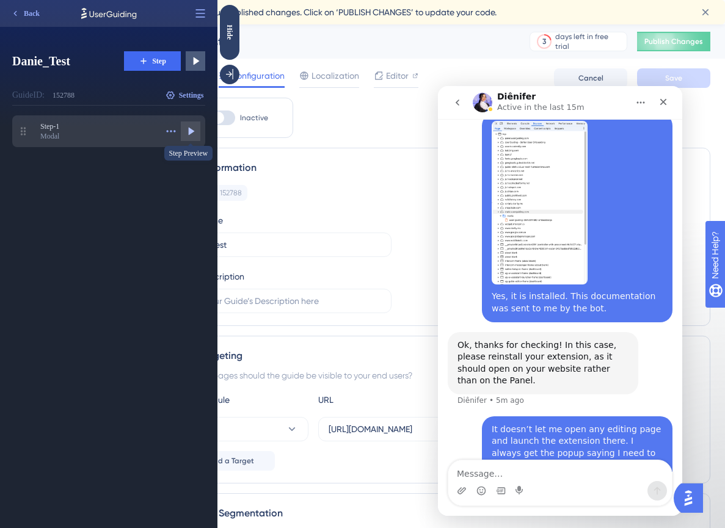
click at [195, 132] on icon at bounding box center [190, 131] width 12 height 12
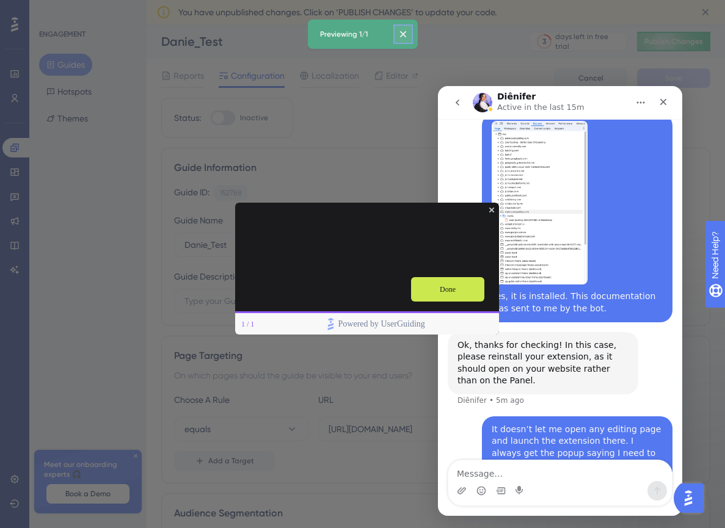
click at [406, 32] on icon at bounding box center [402, 34] width 7 height 7
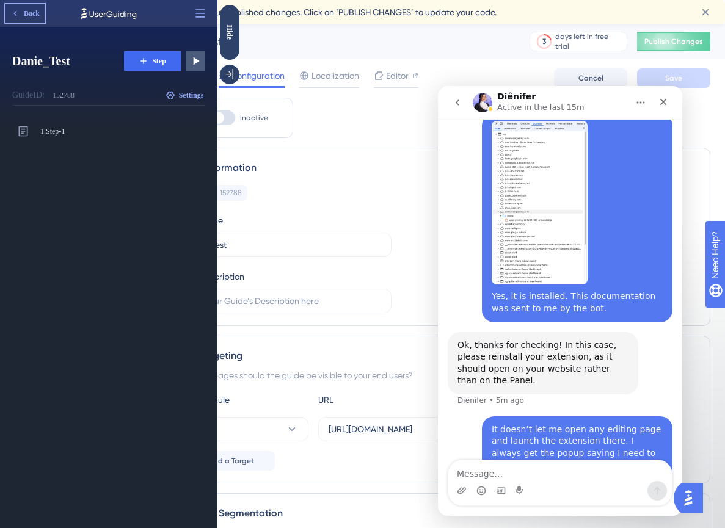
click at [23, 17] on button "Back" at bounding box center [25, 14] width 40 height 20
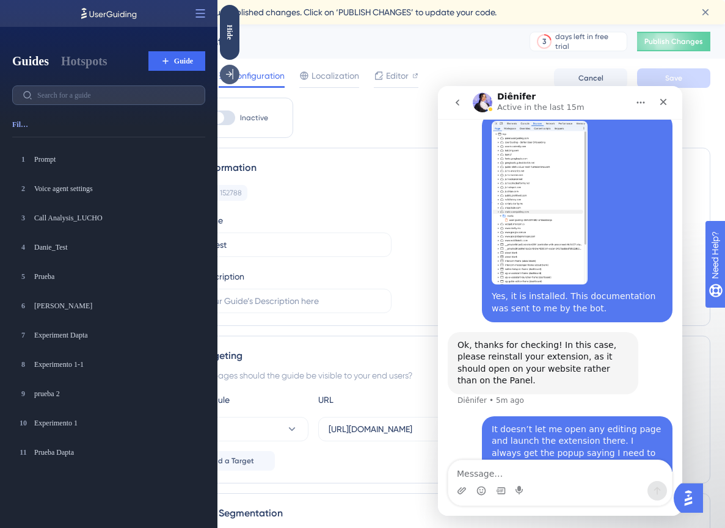
drag, startPoint x: 236, startPoint y: 74, endPoint x: 471, endPoint y: 84, distance: 235.9
click at [236, 74] on div at bounding box center [230, 75] width 20 height 20
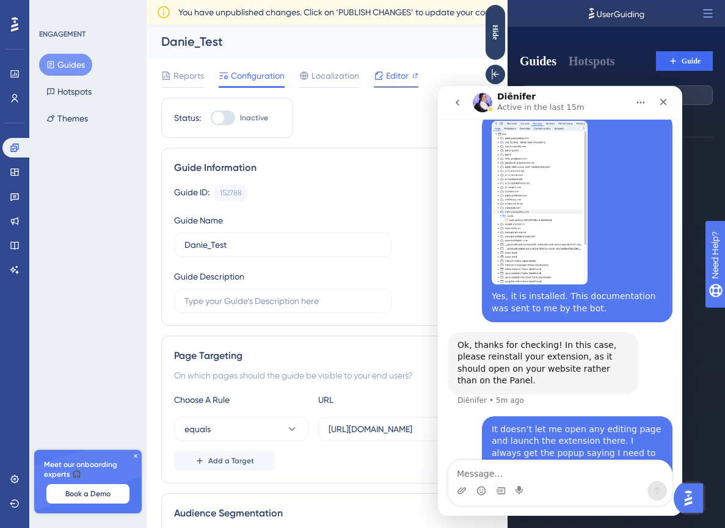
click at [412, 79] on div at bounding box center [415, 75] width 6 height 15
drag, startPoint x: 491, startPoint y: 34, endPoint x: 976, endPoint y: 39, distance: 485.4
click at [491, 34] on div "Hide" at bounding box center [495, 31] width 20 height 15
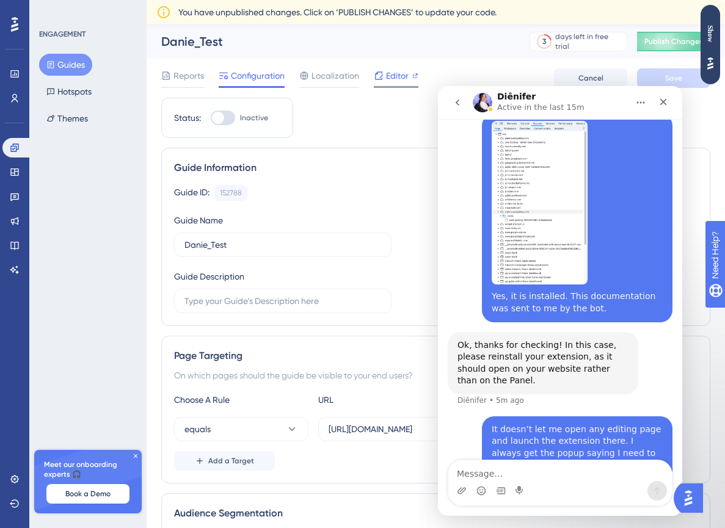
click at [383, 73] on div "Editor" at bounding box center [396, 75] width 45 height 15
click at [402, 72] on span "Editor" at bounding box center [397, 75] width 23 height 15
click at [716, 23] on div "Show" at bounding box center [710, 44] width 20 height 79
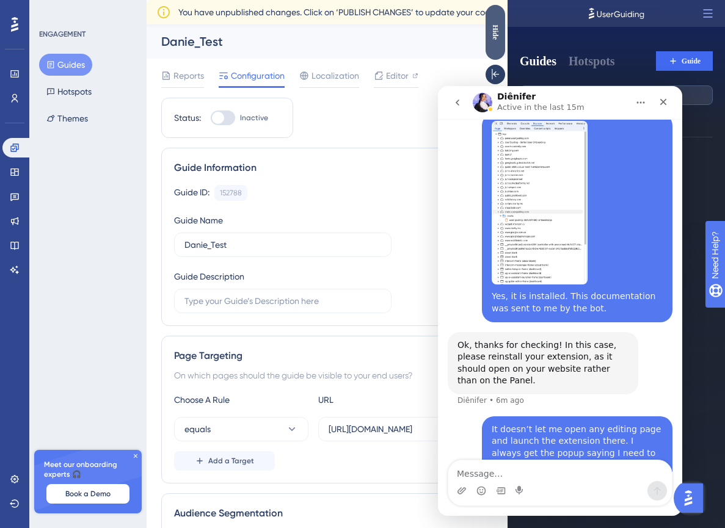
drag, startPoint x: 492, startPoint y: 36, endPoint x: 977, endPoint y: 41, distance: 485.4
click at [492, 36] on div "Hide" at bounding box center [495, 31] width 20 height 15
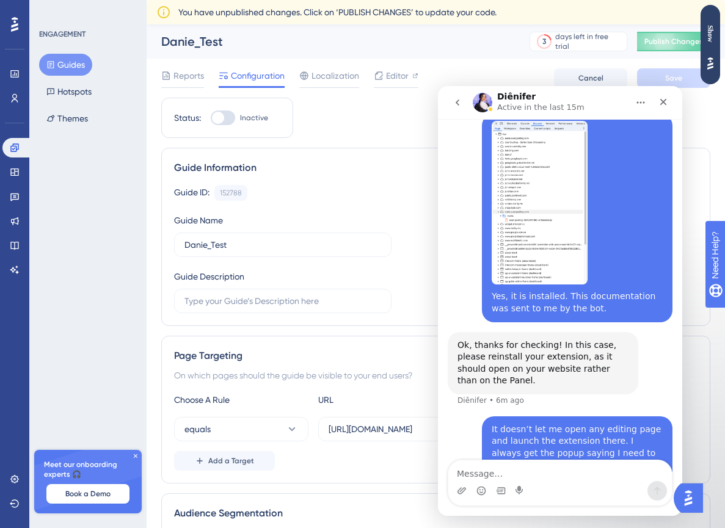
click at [722, 45] on div "Danie_Test 3 days left in free trial Click to see upgrade options Publish Chang…" at bounding box center [436, 41] width 578 height 34
click at [706, 44] on div "Show" at bounding box center [710, 44] width 20 height 79
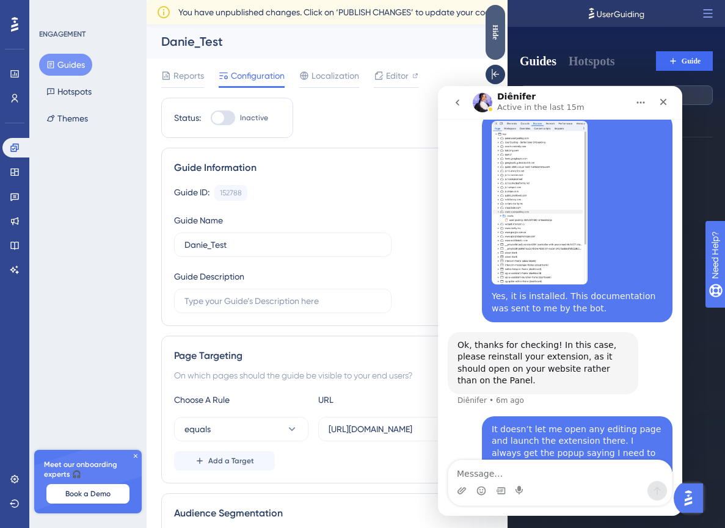
drag, startPoint x: 498, startPoint y: 31, endPoint x: 979, endPoint y: 44, distance: 480.7
click at [498, 31] on div "Hide" at bounding box center [495, 31] width 20 height 15
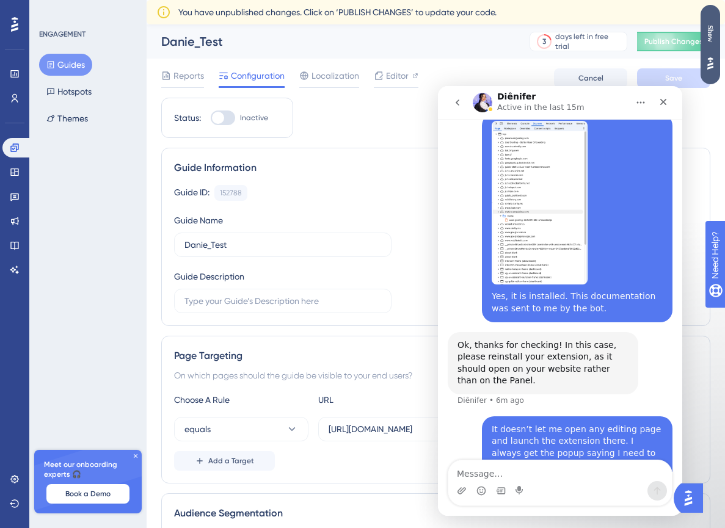
click at [713, 25] on div "Show" at bounding box center [710, 33] width 20 height 17
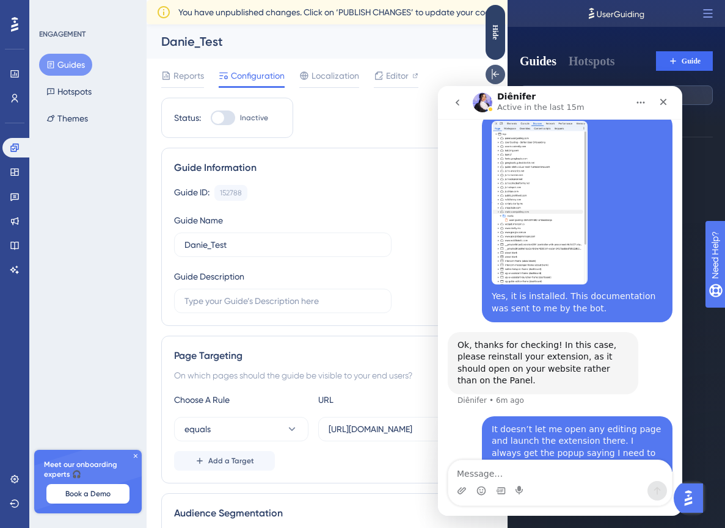
click at [498, 73] on icon at bounding box center [495, 74] width 12 height 12
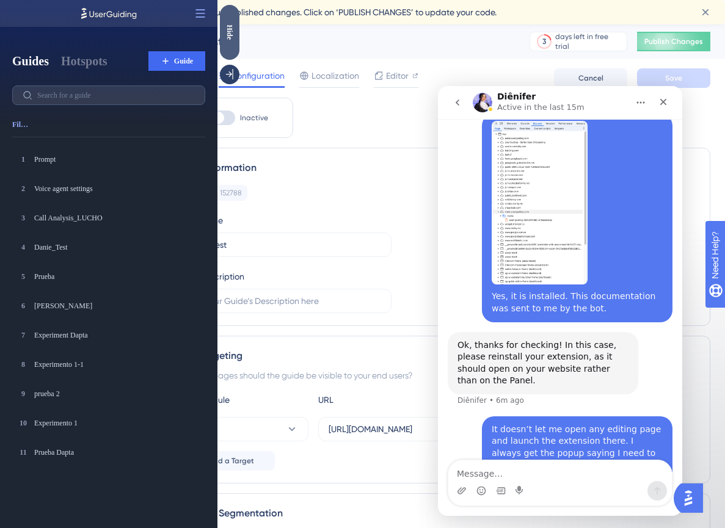
click at [223, 34] on div "Hide" at bounding box center [230, 31] width 20 height 15
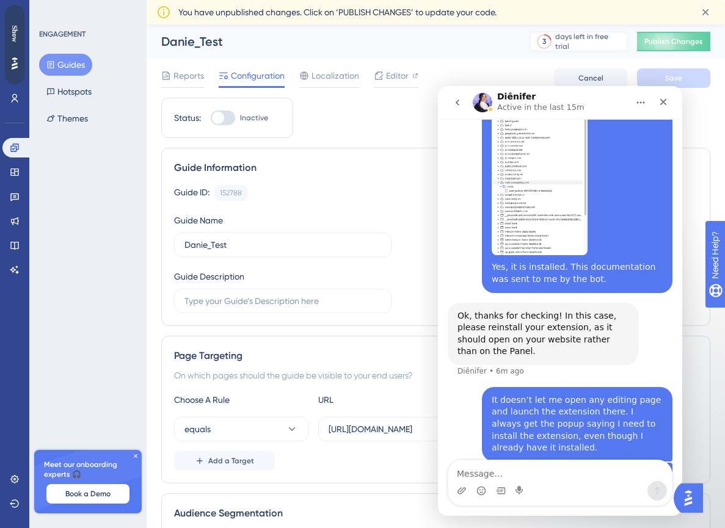
scroll to position [1105, 0]
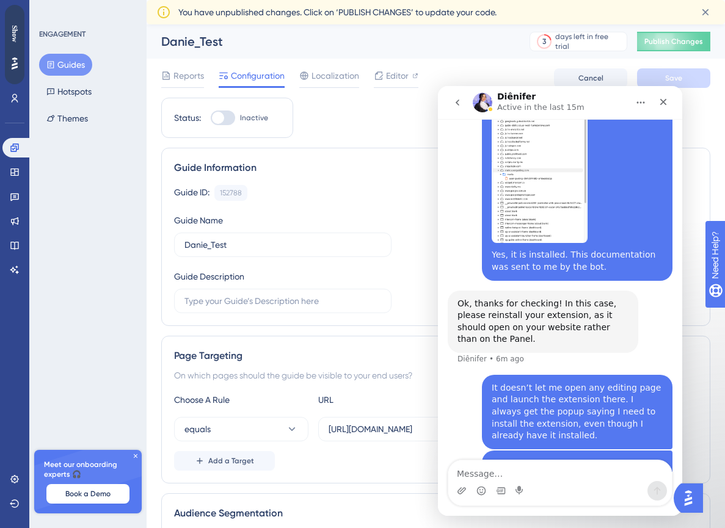
click at [600, 498] on div "Screen Rec....03.29.mov" at bounding box center [610, 504] width 104 height 13
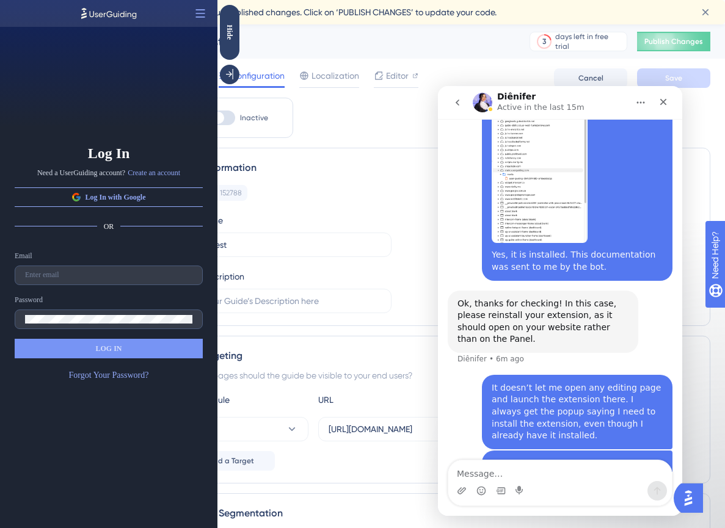
scroll to position [0, 0]
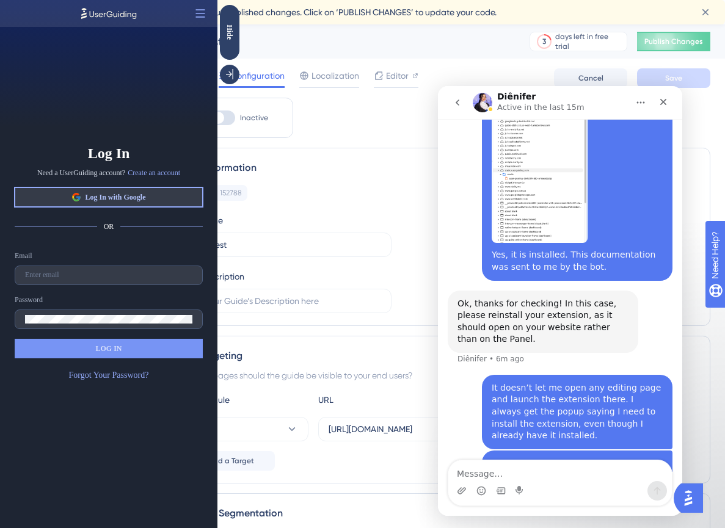
click at [164, 195] on button "Log In with Google" at bounding box center [109, 197] width 188 height 20
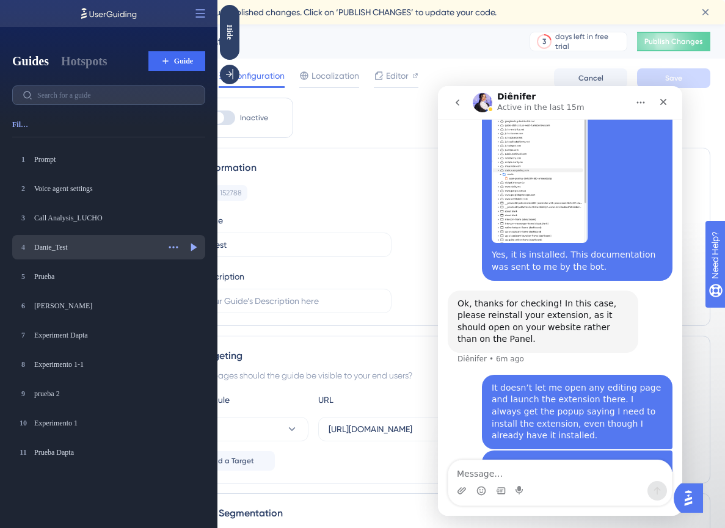
click at [63, 245] on div "Danie_Test" at bounding box center [96, 247] width 125 height 10
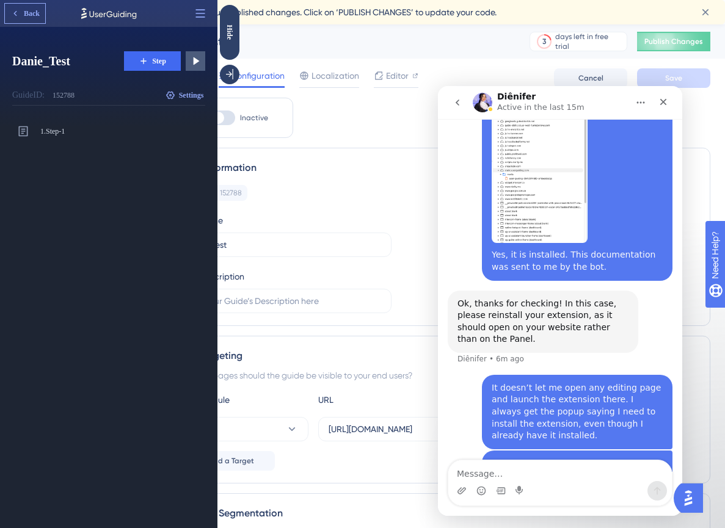
click at [28, 16] on span "Back" at bounding box center [32, 14] width 16 height 10
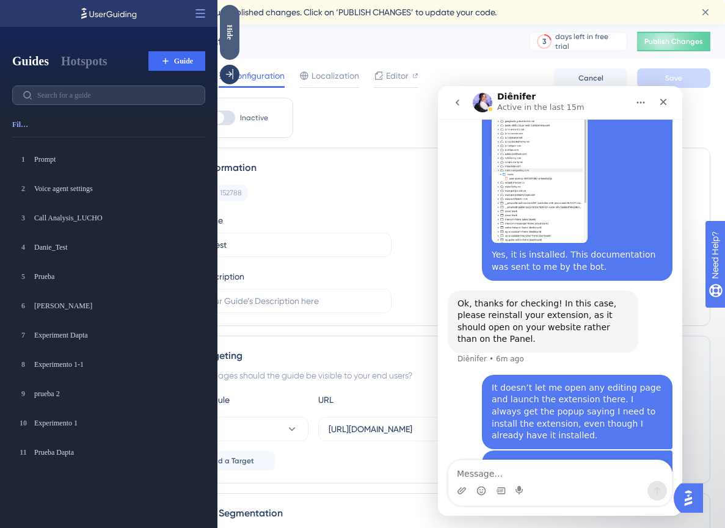
click at [233, 41] on div "Hide" at bounding box center [230, 32] width 20 height 55
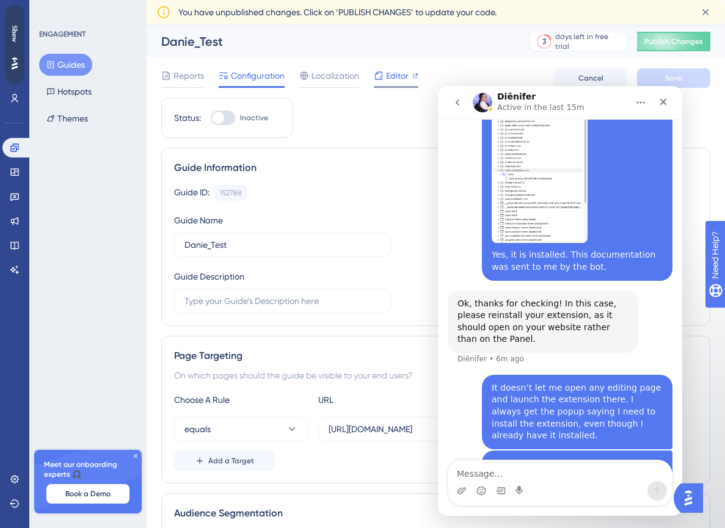
click at [399, 81] on span "Editor" at bounding box center [397, 75] width 23 height 15
click at [380, 80] on icon at bounding box center [379, 76] width 10 height 10
click at [15, 20] on div "Show" at bounding box center [15, 44] width 20 height 79
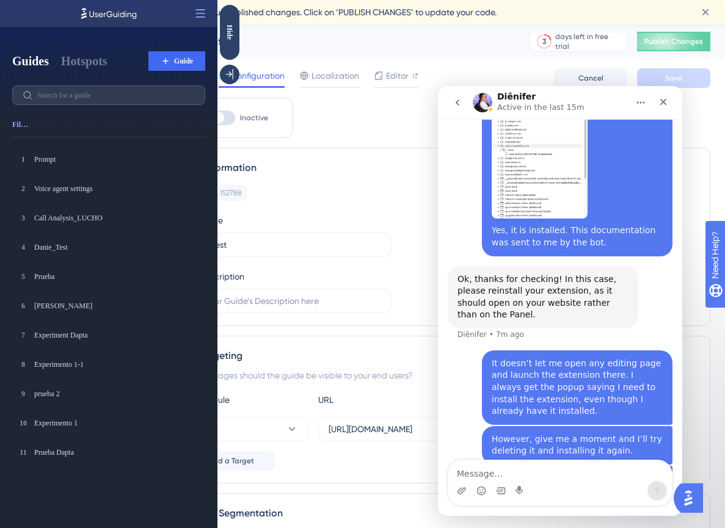
scroll to position [1134, 0]
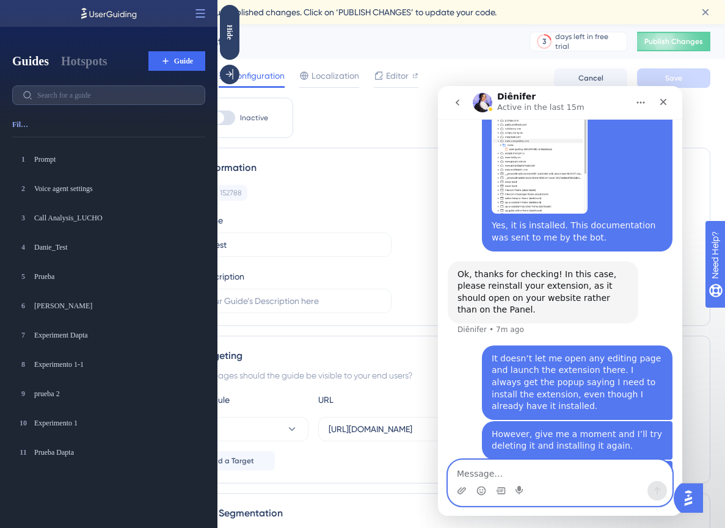
click at [528, 470] on textarea "Message…" at bounding box center [559, 470] width 223 height 21
click at [231, 42] on div "Hide" at bounding box center [230, 32] width 20 height 55
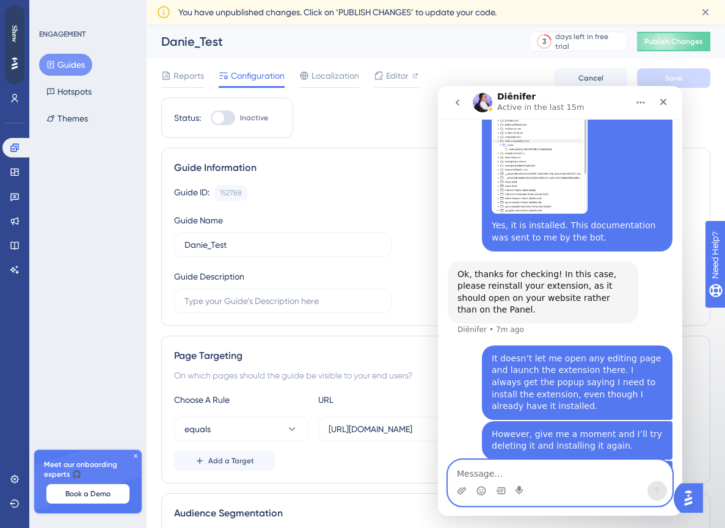
click at [526, 471] on textarea "Message…" at bounding box center [559, 470] width 223 height 21
click at [520, 481] on div "Intercom messenger" at bounding box center [520, 491] width 10 height 20
click at [517, 475] on textarea "Message…" at bounding box center [559, 470] width 223 height 21
paste textarea "I’m sending you a video of my experience since [DATE]. I haven’t been able to e…"
type textarea "I’m sending you a video of my experience since [DATE]. I haven’t been able to e…"
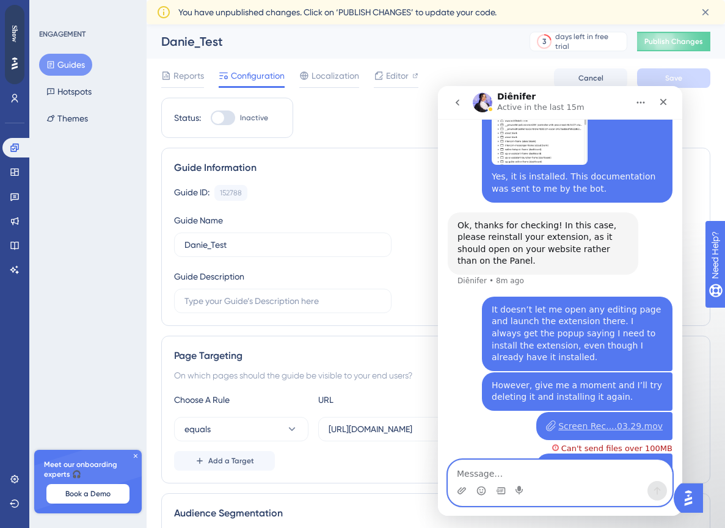
scroll to position [1222, 0]
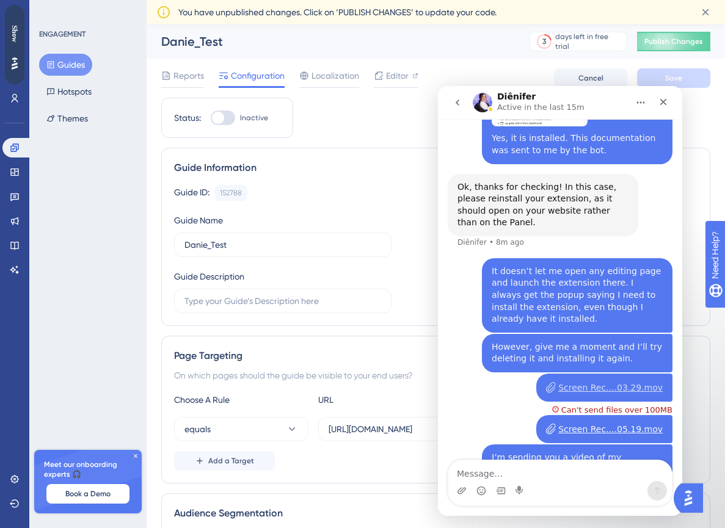
click at [554, 402] on div "Can't send files over 100MB" at bounding box center [612, 408] width 120 height 12
drag, startPoint x: 518, startPoint y: 304, endPoint x: 586, endPoint y: 299, distance: 67.4
click at [586, 374] on div "Screen Rec....03.29.mov • 2m ago Can't send files over 100MB" at bounding box center [560, 395] width 225 height 42
click at [496, 374] on div "Screen Rec....03.29.mov • 2m ago Can't send files over 100MB" at bounding box center [560, 395] width 225 height 42
click at [604, 423] on div "Screen Rec....05.19.mov" at bounding box center [610, 429] width 104 height 13
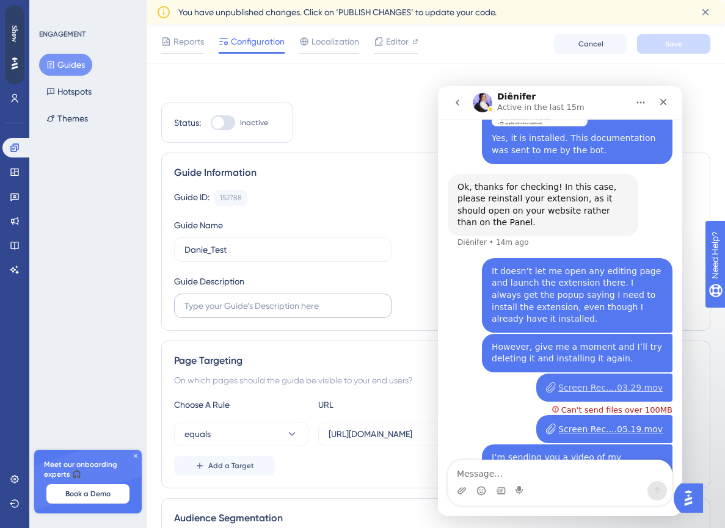
scroll to position [0, 0]
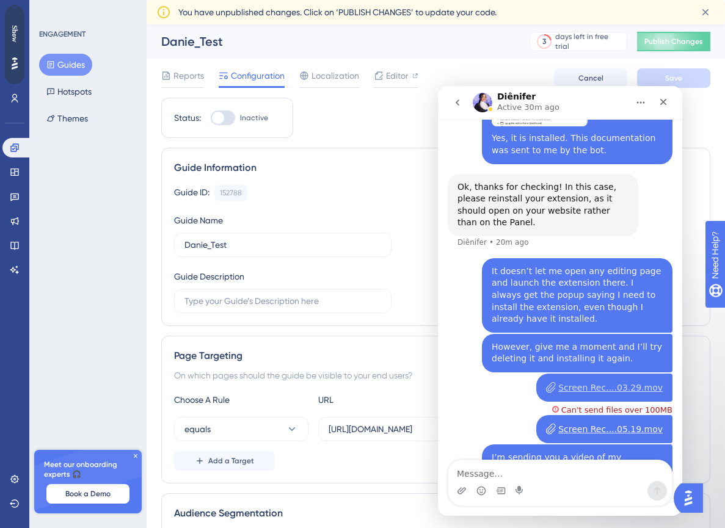
click at [584, 101] on div "Diênifer Active 30m ago" at bounding box center [550, 102] width 155 height 21
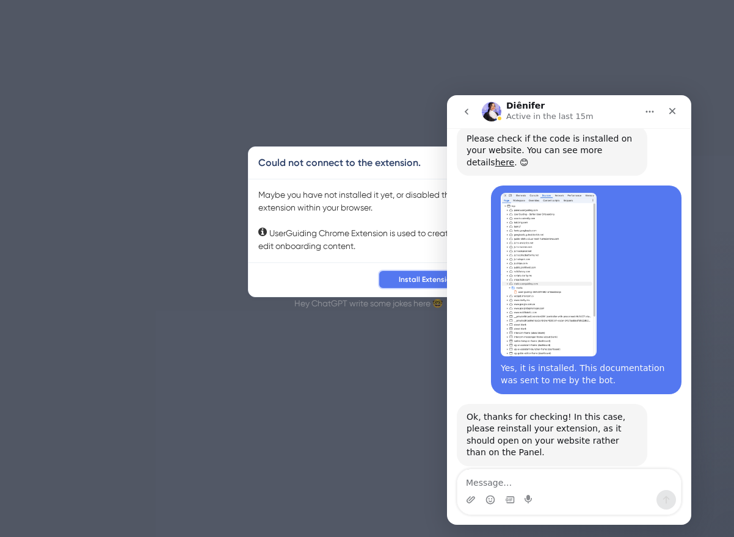
scroll to position [1054, 0]
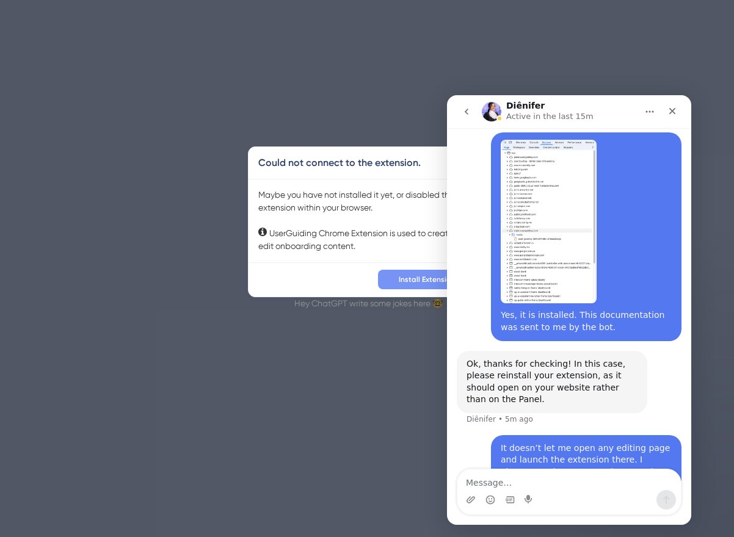
click at [424, 286] on button "Install Extension" at bounding box center [427, 280] width 98 height 20
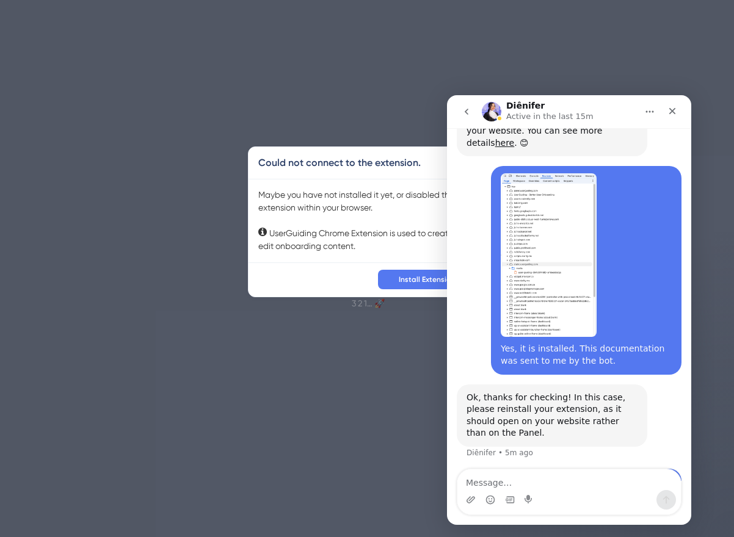
scroll to position [1064, 0]
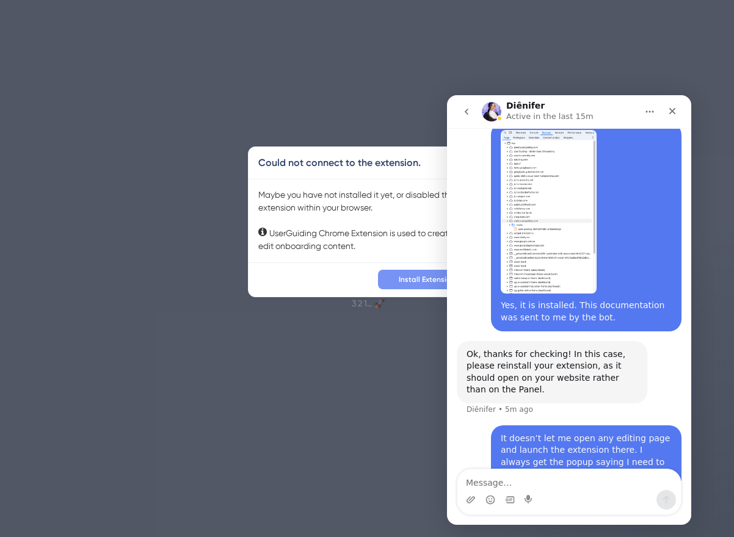
click at [393, 278] on button "Install Extension" at bounding box center [427, 280] width 98 height 20
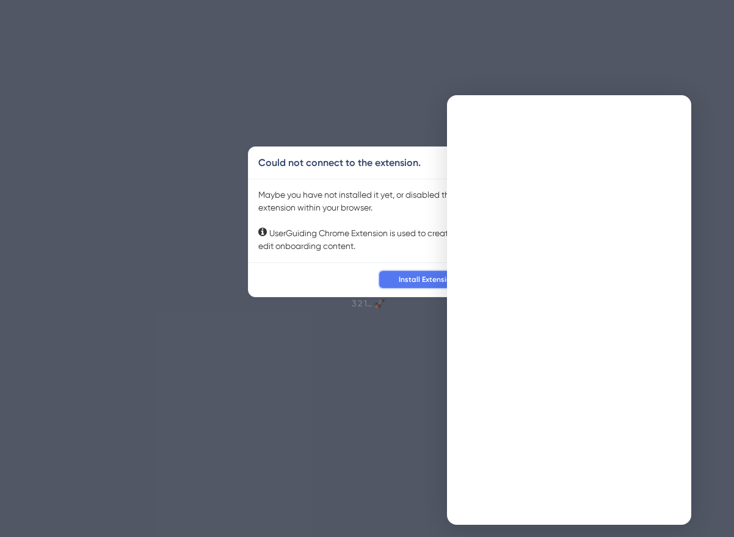
click at [416, 285] on button "Install Extension" at bounding box center [427, 280] width 98 height 20
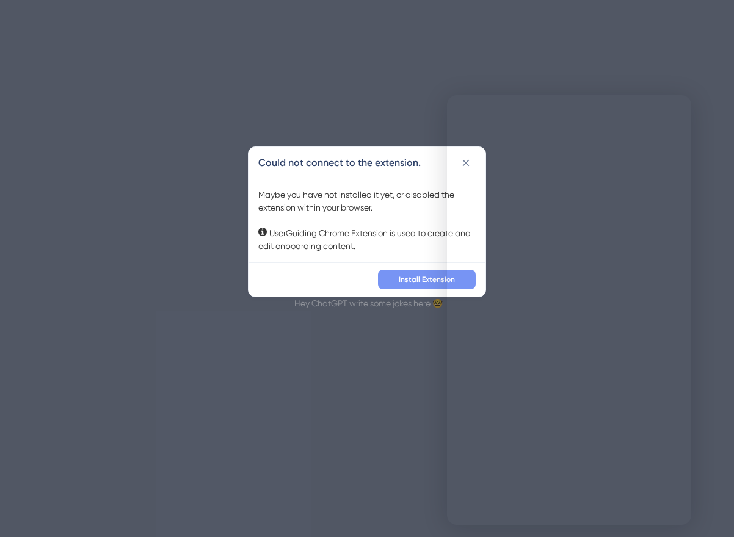
click at [415, 276] on span "Install Extension" at bounding box center [427, 280] width 56 height 10
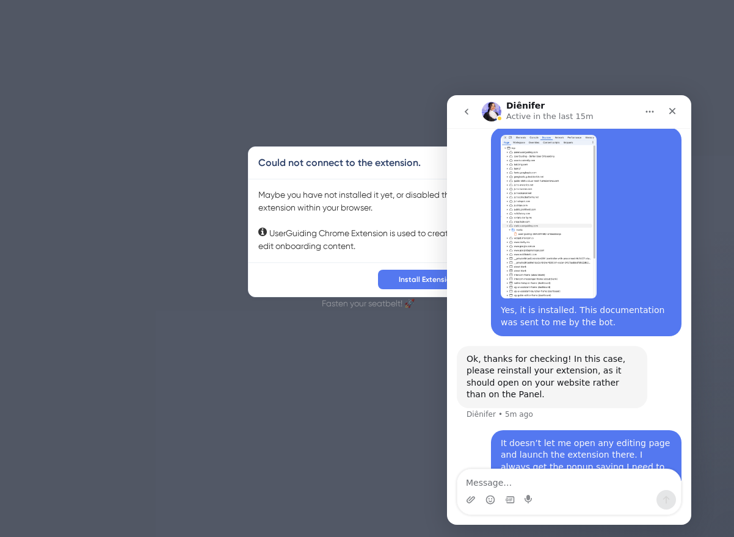
scroll to position [1064, 0]
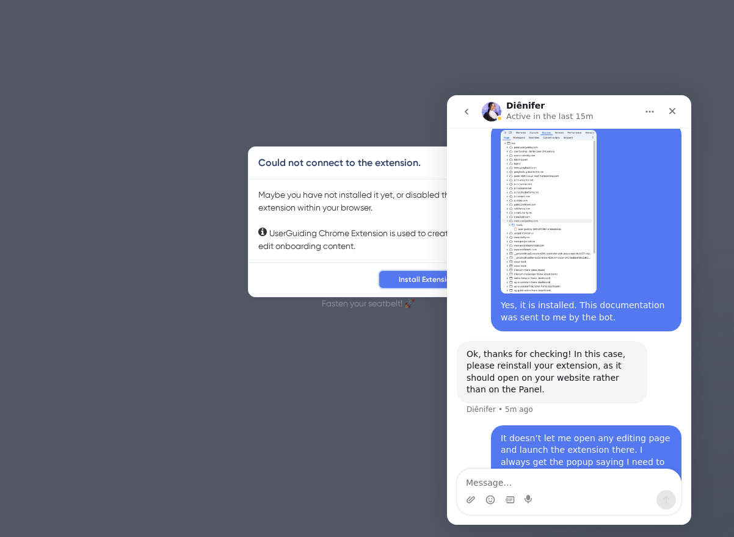
click at [404, 281] on span "Install Extension" at bounding box center [427, 280] width 56 height 10
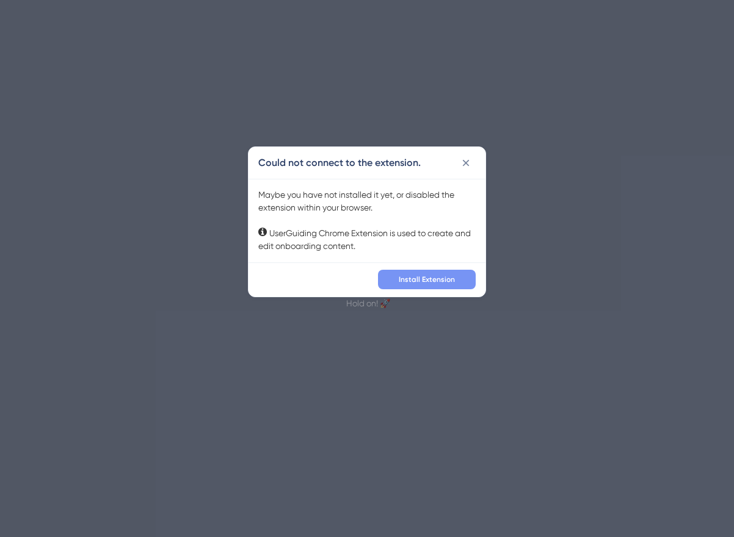
click at [423, 279] on span "Install Extension" at bounding box center [427, 280] width 56 height 10
